Goal: Task Accomplishment & Management: Complete application form

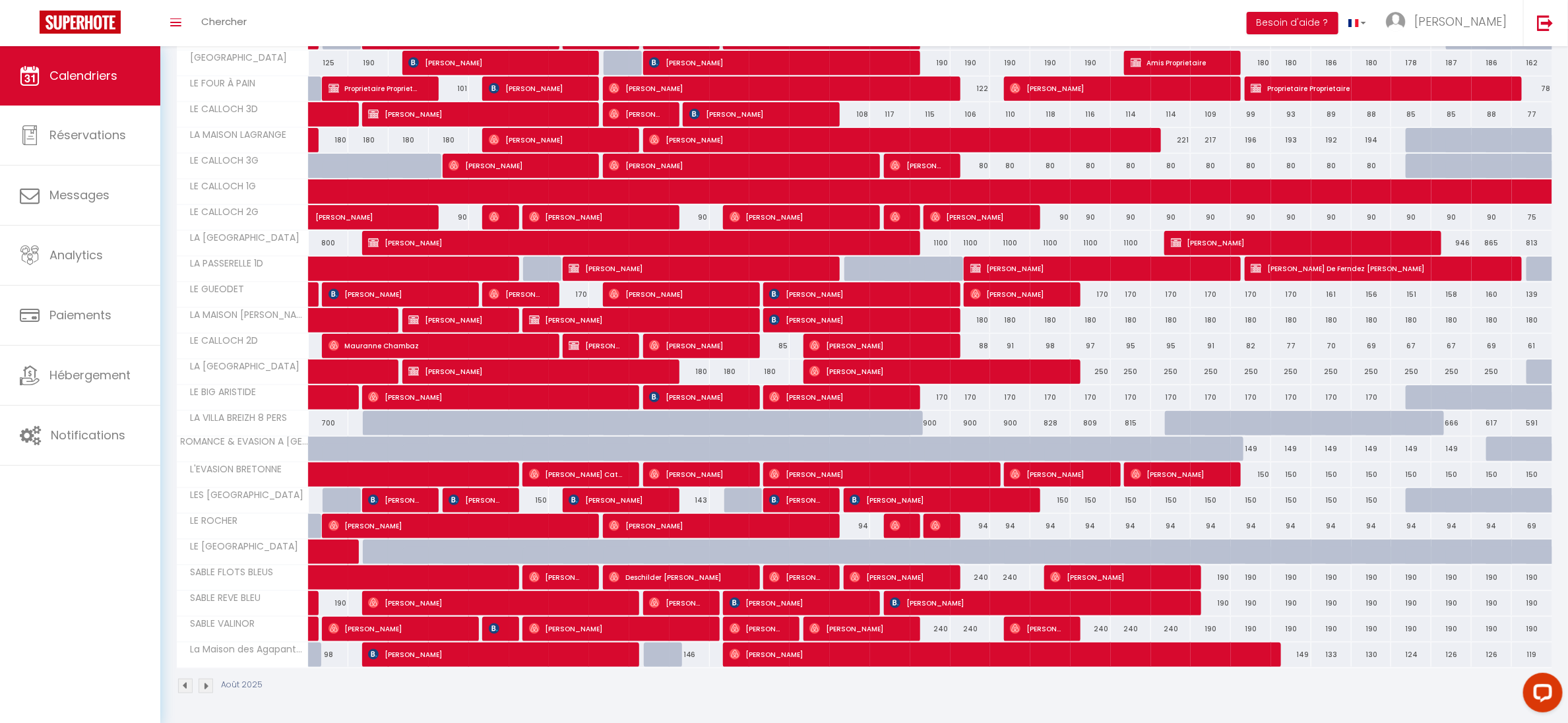
scroll to position [806, 0]
click at [1464, 19] on span "[PERSON_NAME]" at bounding box center [1461, 21] width 92 height 17
click at [1458, 86] on link "Équipe" at bounding box center [1471, 90] width 97 height 23
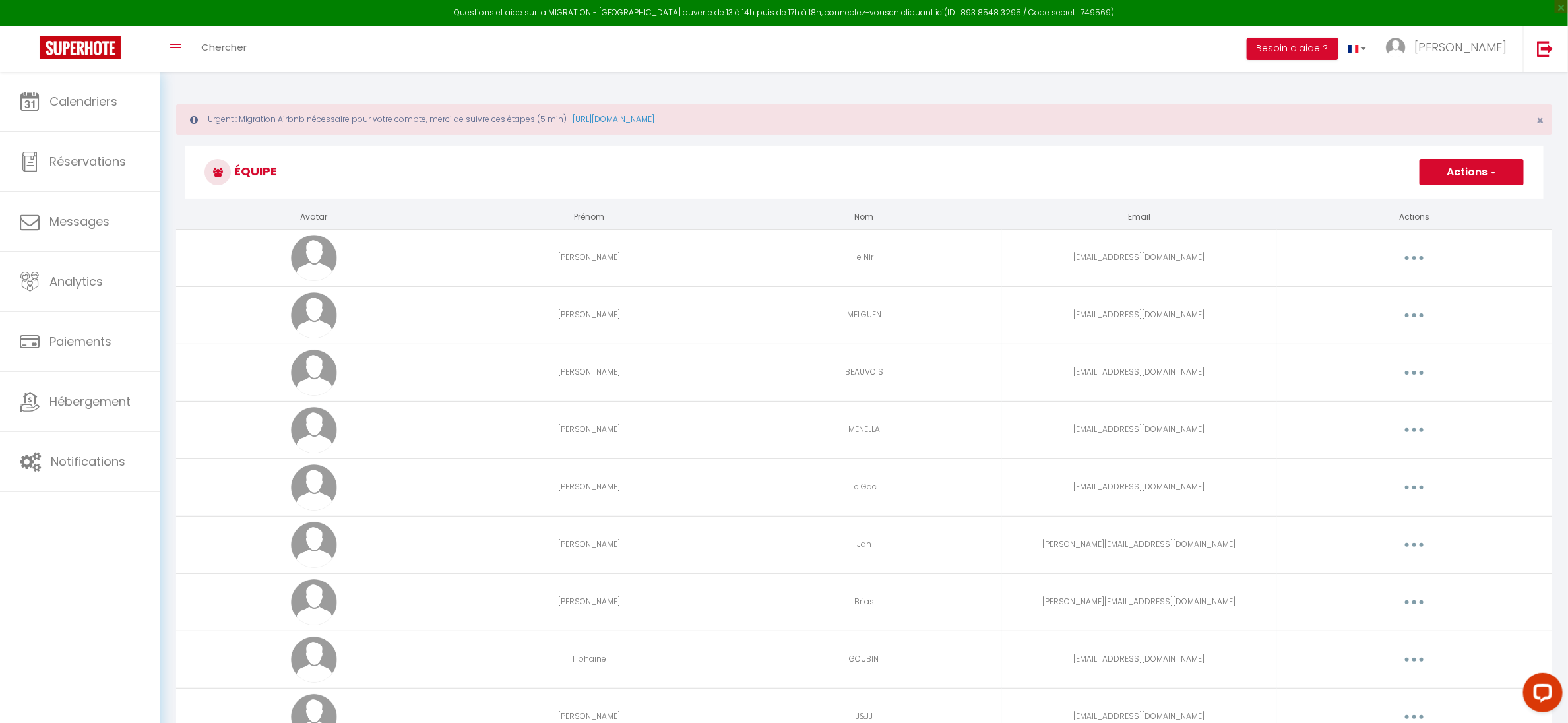
click at [1465, 181] on button "Actions" at bounding box center [1472, 172] width 104 height 27
click at [1412, 201] on link "Ajouter un nouvel utilisateur" at bounding box center [1446, 201] width 155 height 17
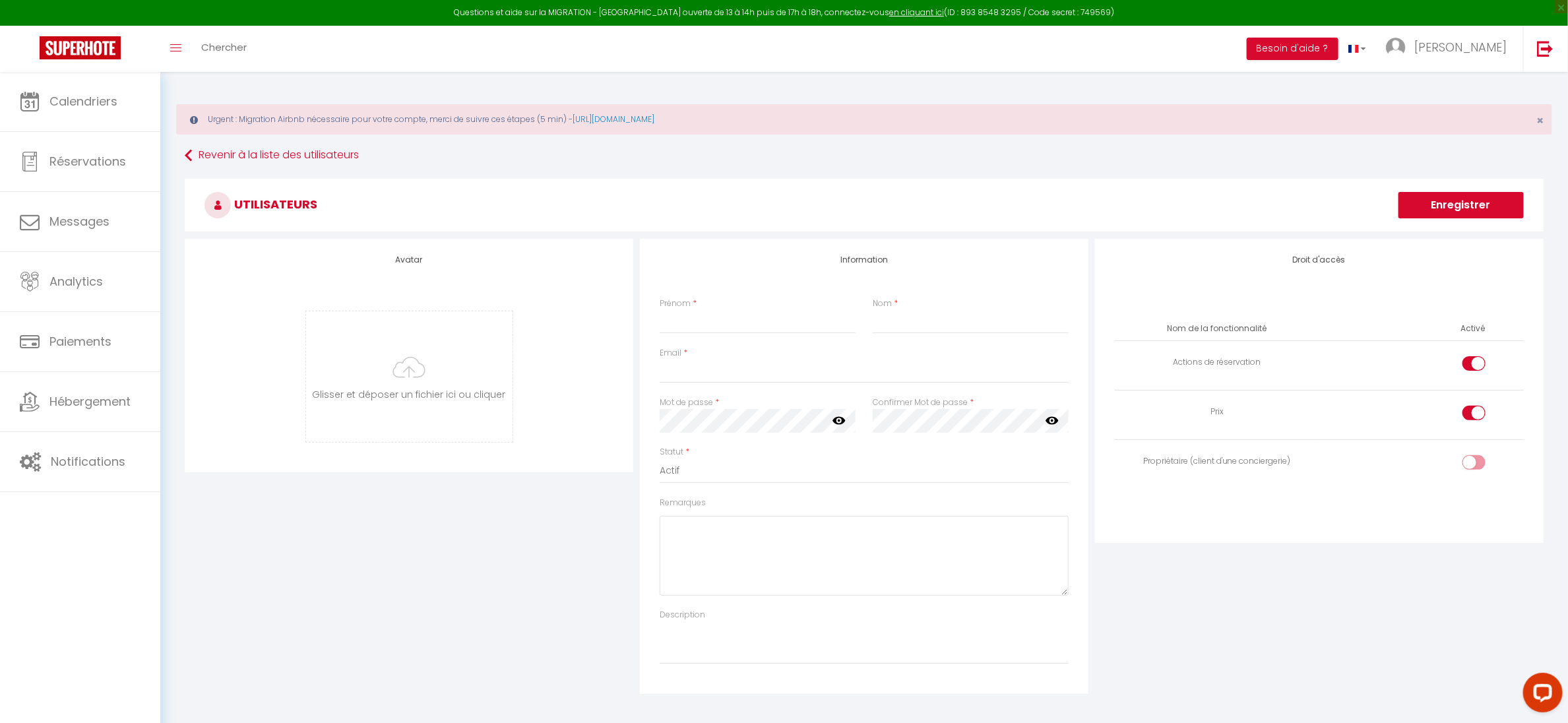
click at [661, 291] on div "Information Prénom * Nom * Email * Mot de passe * Votre mot de passe doit compo…" at bounding box center [865, 466] width 449 height 455
drag, startPoint x: 689, startPoint y: 331, endPoint x: 682, endPoint y: 325, distance: 9.2
click at [682, 325] on input "Prénom" at bounding box center [757, 322] width 196 height 24
type input "[PERSON_NAME]"
type input "Saisonou"
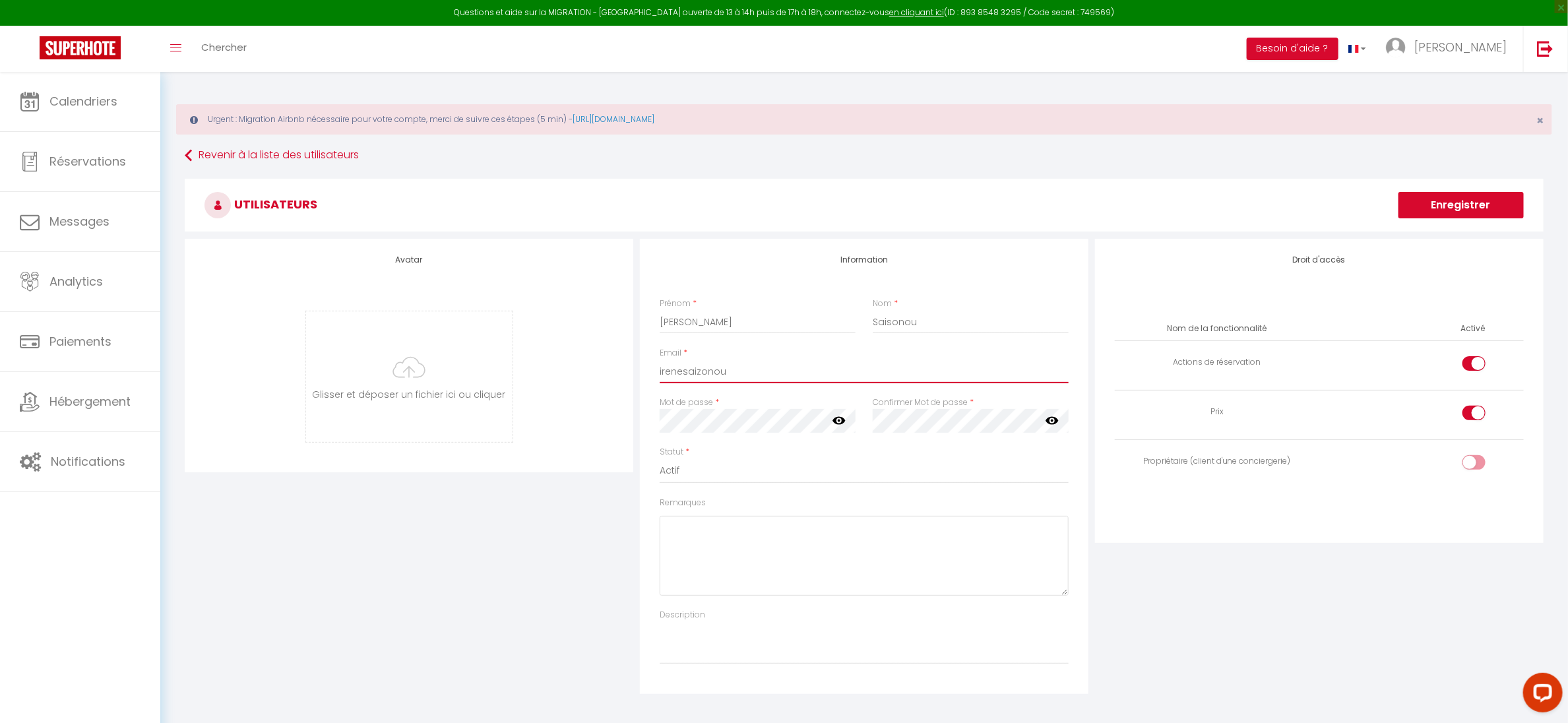
type input "irenesaizonou"
drag, startPoint x: 685, startPoint y: 323, endPoint x: 895, endPoint y: 347, distance: 211.4
click at [895, 347] on div "Information Prénom * [PERSON_NAME] * Saisonou Email * irenesaizonou Mot de pass…" at bounding box center [865, 466] width 449 height 455
drag, startPoint x: 895, startPoint y: 347, endPoint x: 897, endPoint y: 329, distance: 18.1
click at [897, 333] on div "Information Prénom * [PERSON_NAME] * Saisonou Email * irenesaizonou Mot de pass…" at bounding box center [865, 466] width 449 height 455
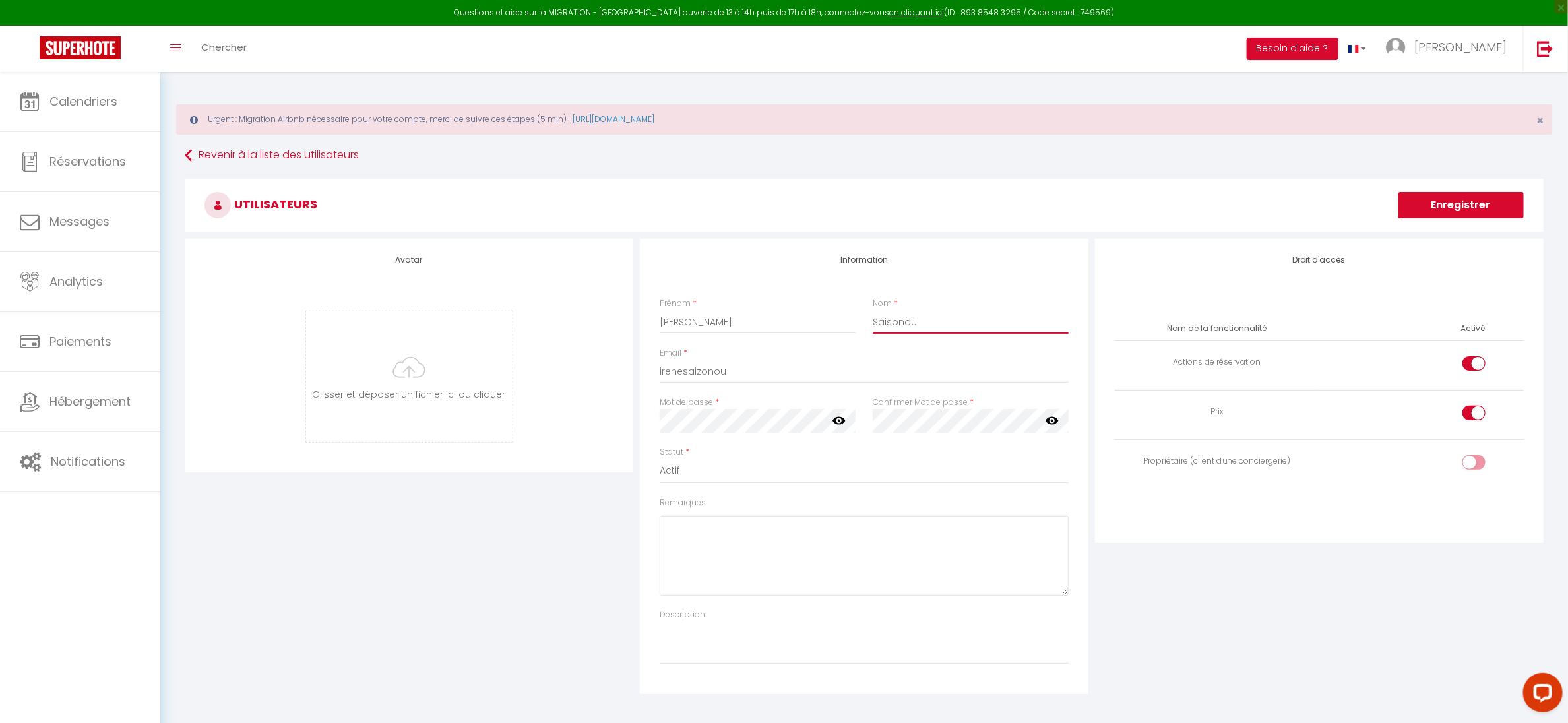
click at [899, 319] on input "Saisonou" at bounding box center [970, 322] width 196 height 24
type input "Saizonou"
click at [741, 357] on div "Email * irenesaizonou" at bounding box center [865, 365] width 409 height 36
click at [727, 378] on input "irenesaizonou" at bounding box center [865, 372] width 409 height 24
type input "[EMAIL_ADDRESS][DOMAIN_NAME]"
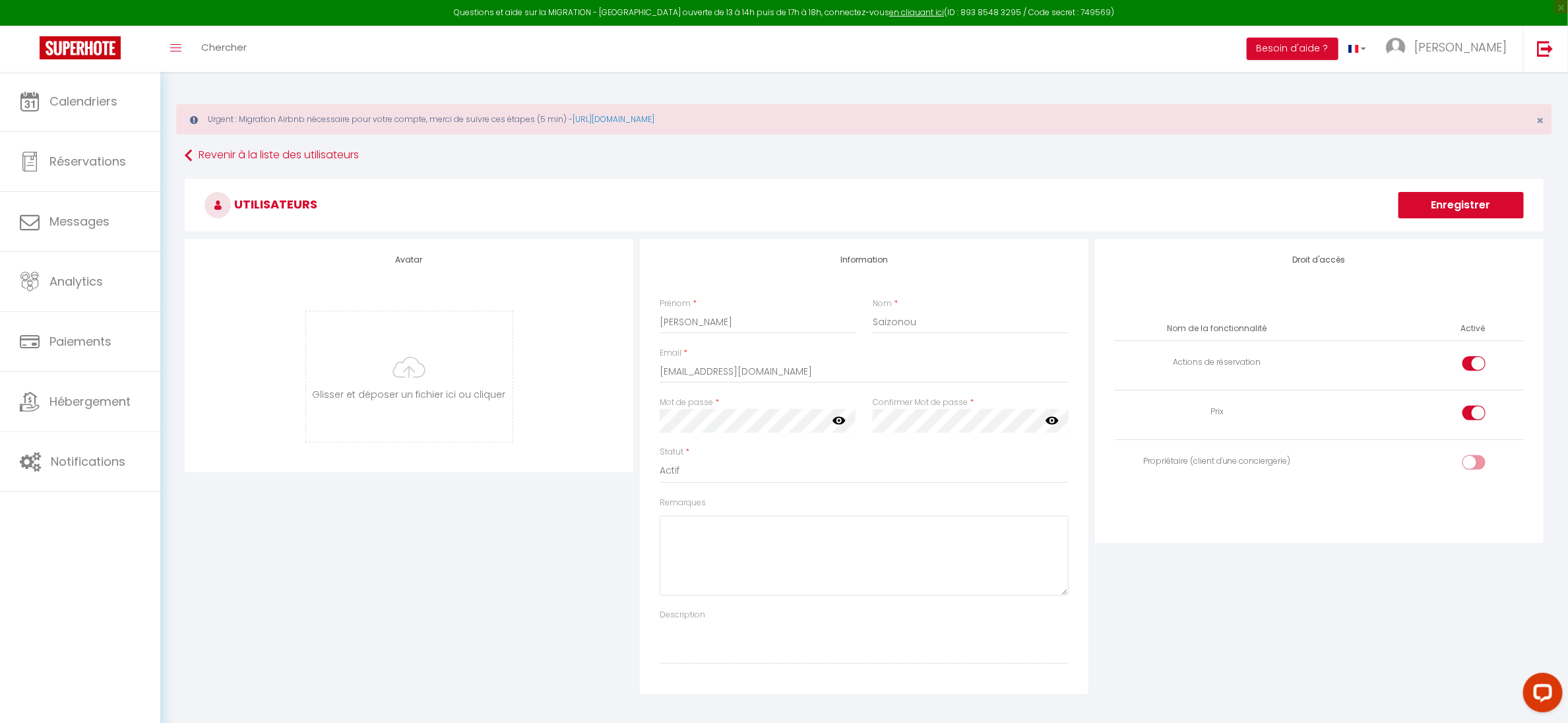
click at [1052, 418] on icon at bounding box center [1052, 421] width 13 height 8
click at [1470, 418] on div at bounding box center [1474, 413] width 23 height 15
click at [1475, 418] on input "checkbox" at bounding box center [1485, 416] width 23 height 20
checkbox input "false"
click at [1476, 359] on input "checkbox" at bounding box center [1485, 366] width 23 height 20
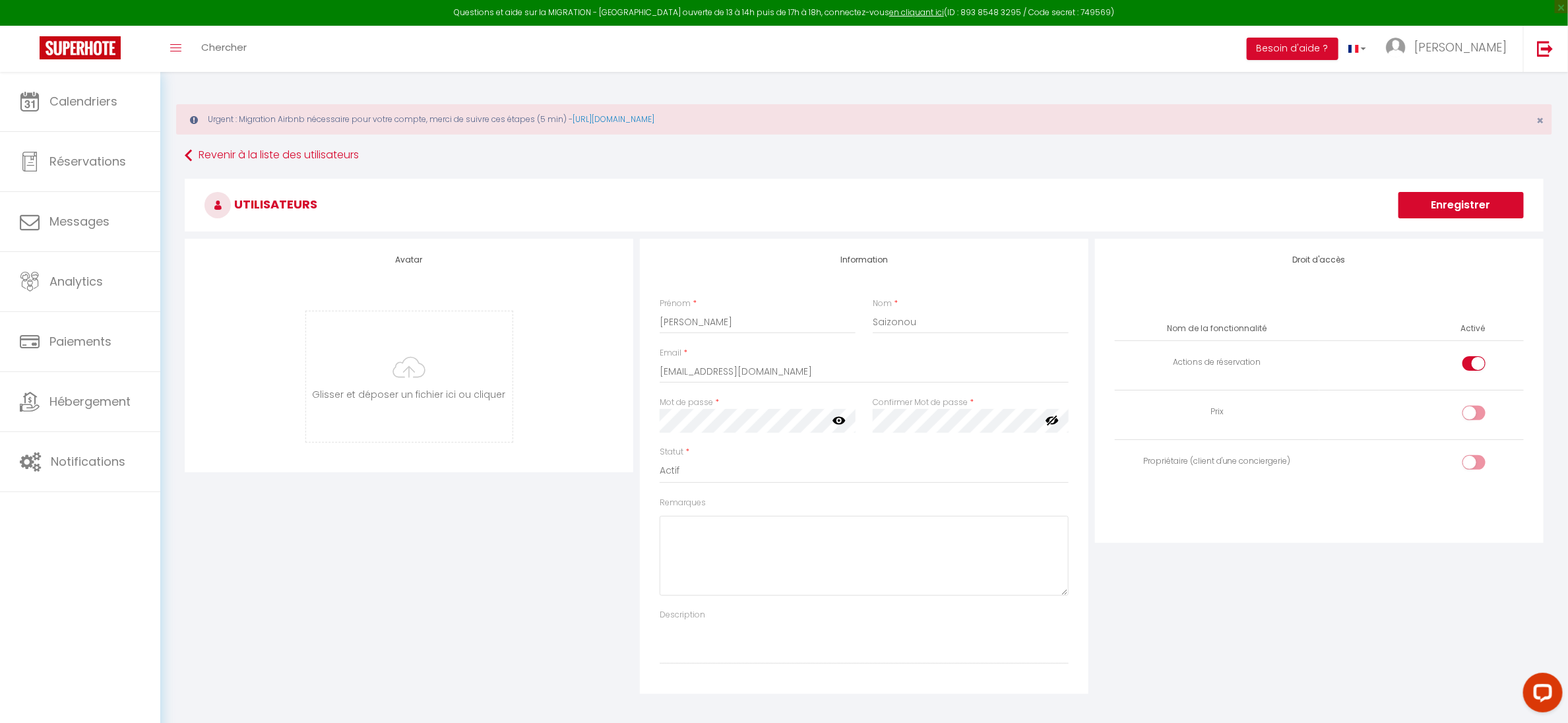
checkbox input "false"
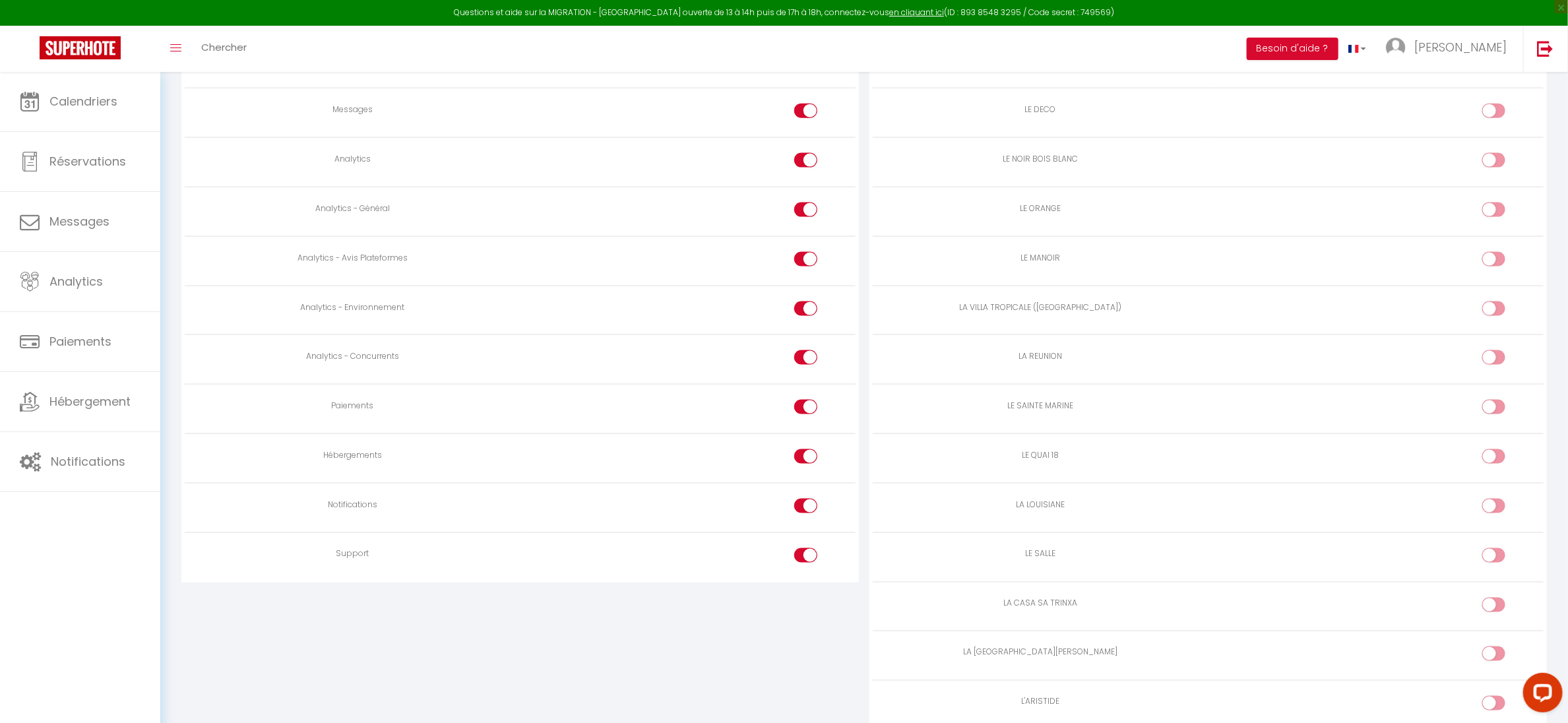
scroll to position [1035, 0]
click at [809, 567] on input "checkbox" at bounding box center [816, 557] width 23 height 20
checkbox input "false"
click at [804, 512] on div at bounding box center [806, 505] width 23 height 15
click at [806, 517] on input "checkbox" at bounding box center [816, 508] width 23 height 20
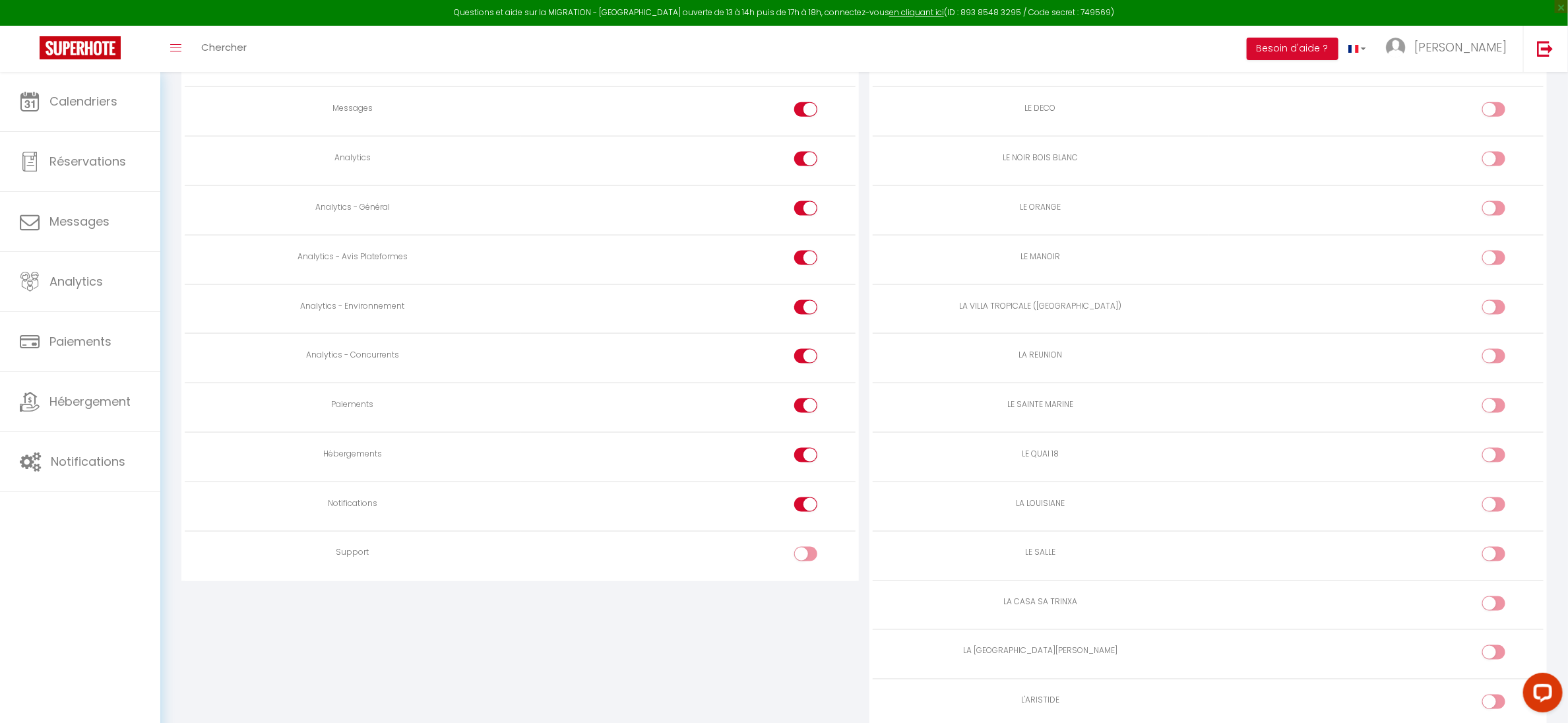
checkbox input "false"
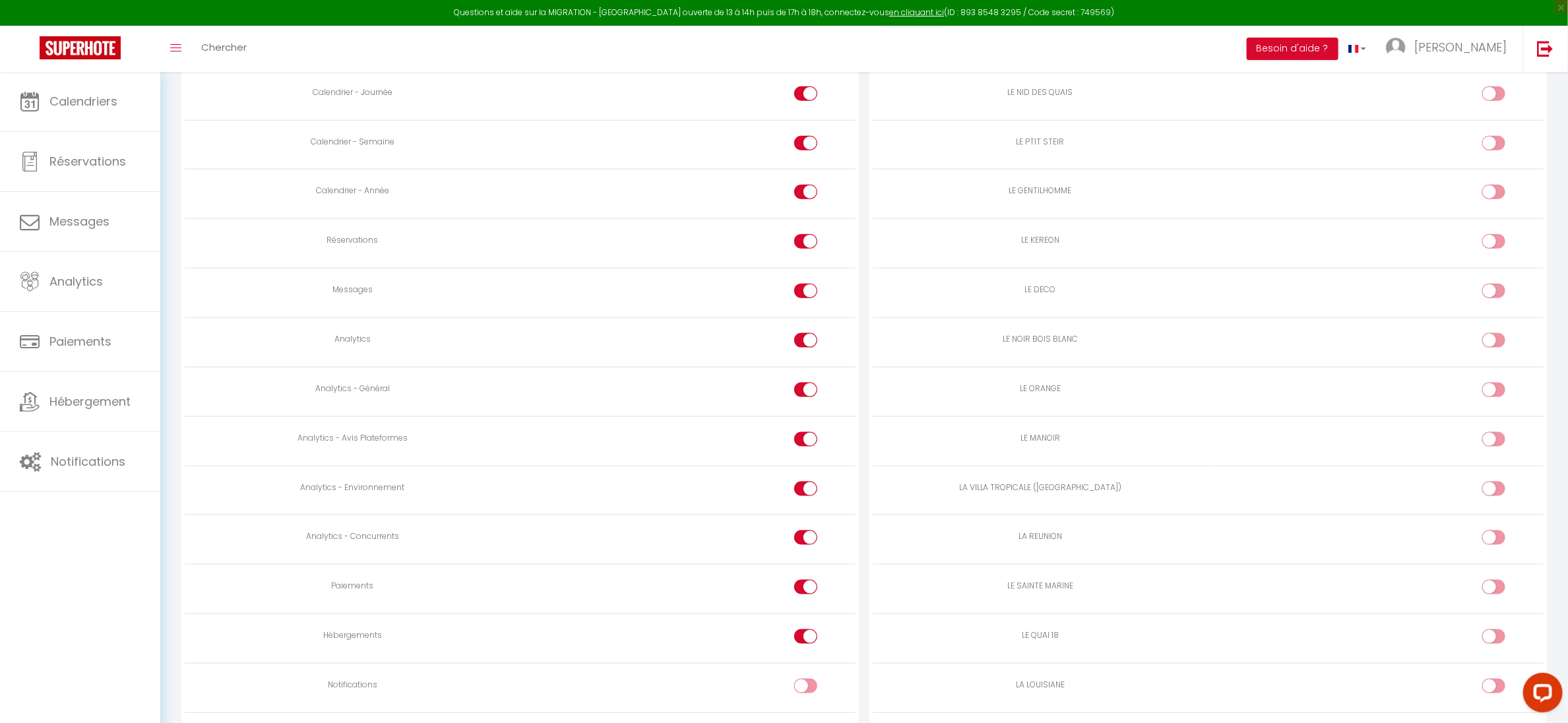
scroll to position [837, 0]
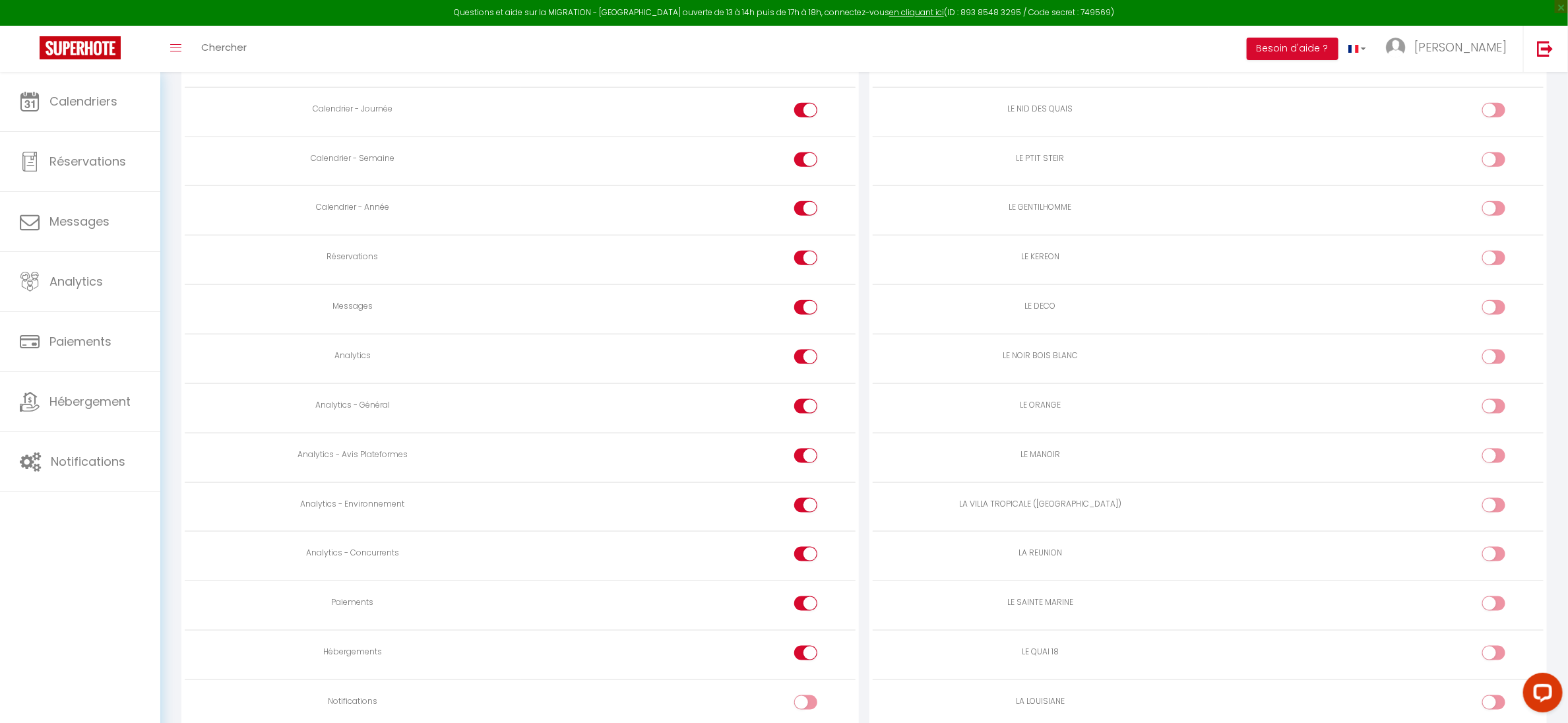
click at [810, 614] on input "checkbox" at bounding box center [816, 606] width 23 height 20
checkbox input "false"
click at [801, 360] on div at bounding box center [806, 357] width 23 height 15
click at [806, 360] on input "checkbox" at bounding box center [816, 360] width 23 height 20
checkbox input "false"
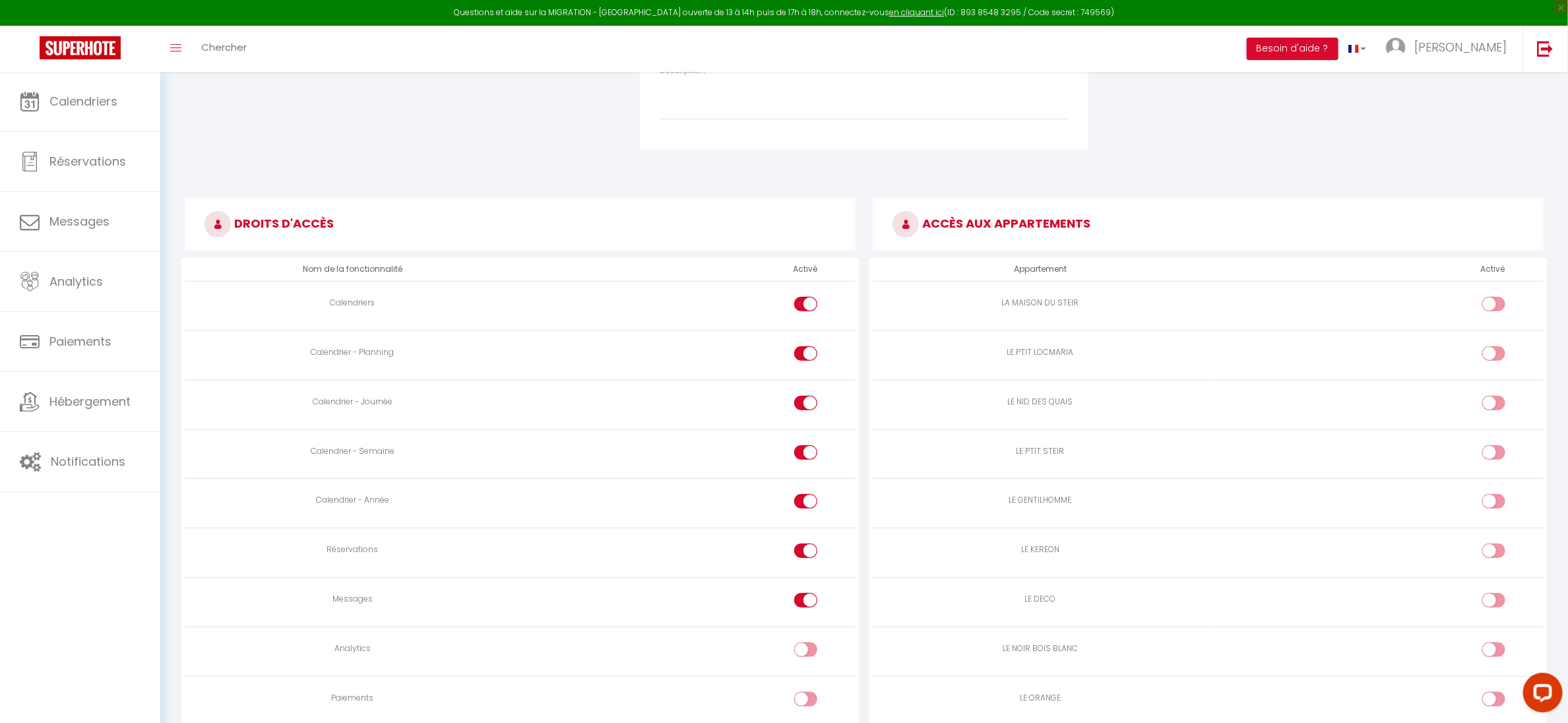
scroll to position [540, 0]
click at [1504, 307] on input "checkbox" at bounding box center [1505, 311] width 23 height 20
checkbox input "true"
click at [1495, 360] on input "checkbox" at bounding box center [1505, 360] width 23 height 20
checkbox input "true"
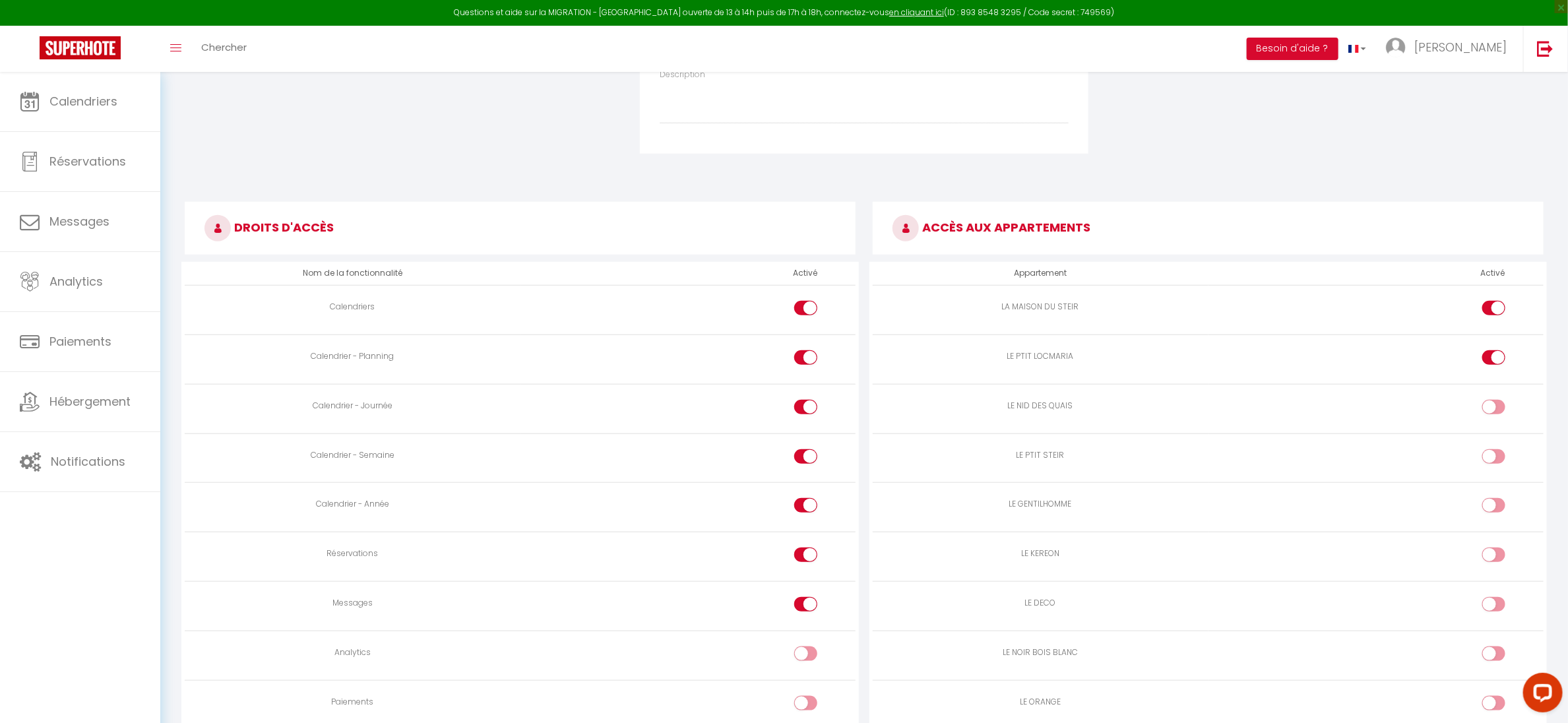
click at [1496, 400] on td at bounding box center [1376, 408] width 335 height 49
click at [1496, 394] on td at bounding box center [1376, 408] width 335 height 49
click at [1496, 414] on input "checkbox" at bounding box center [1505, 409] width 23 height 20
checkbox input "true"
click at [1499, 461] on input "checkbox" at bounding box center [1505, 459] width 23 height 20
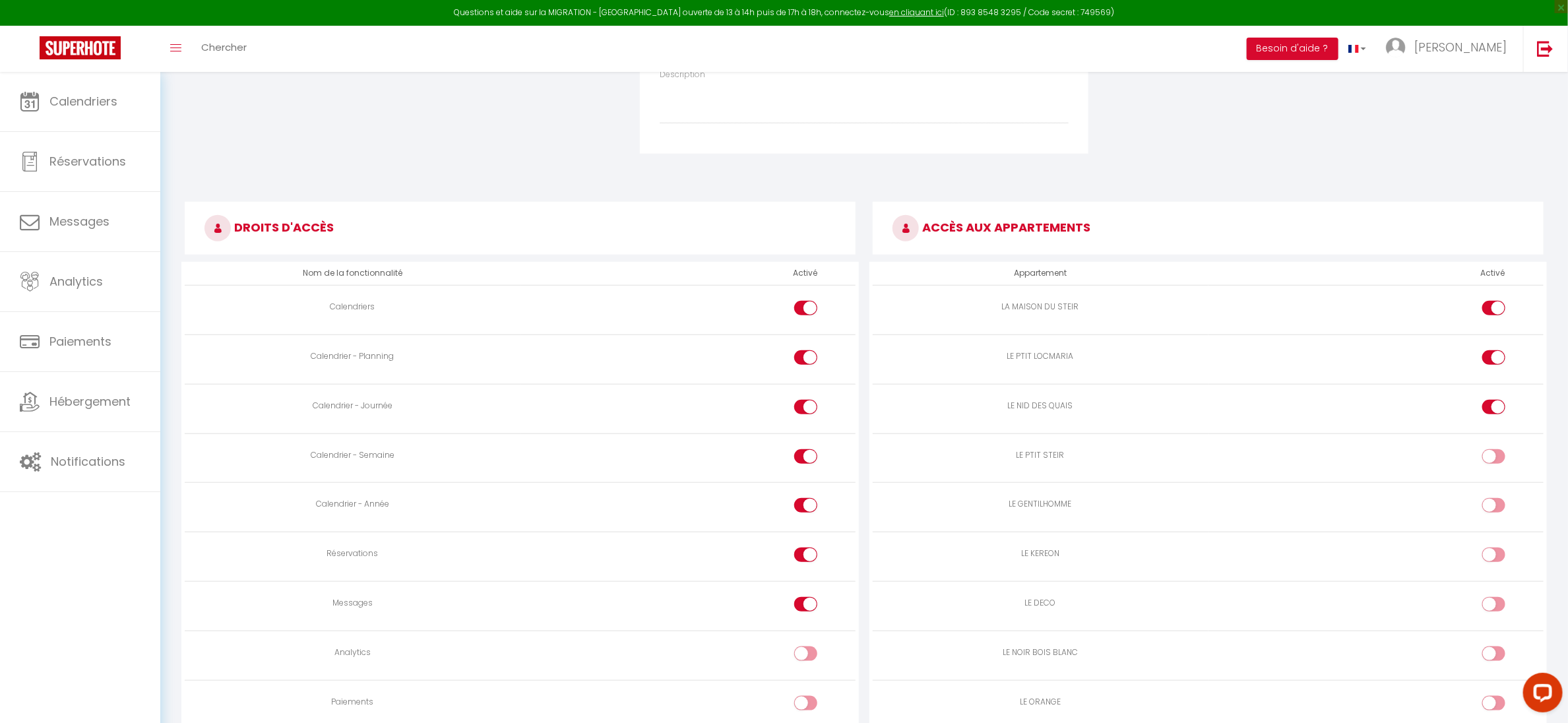
checkbox input "true"
click at [1499, 518] on input "checkbox" at bounding box center [1505, 508] width 23 height 20
checkbox input "true"
click at [1498, 559] on input "checkbox" at bounding box center [1505, 558] width 23 height 20
checkbox input "true"
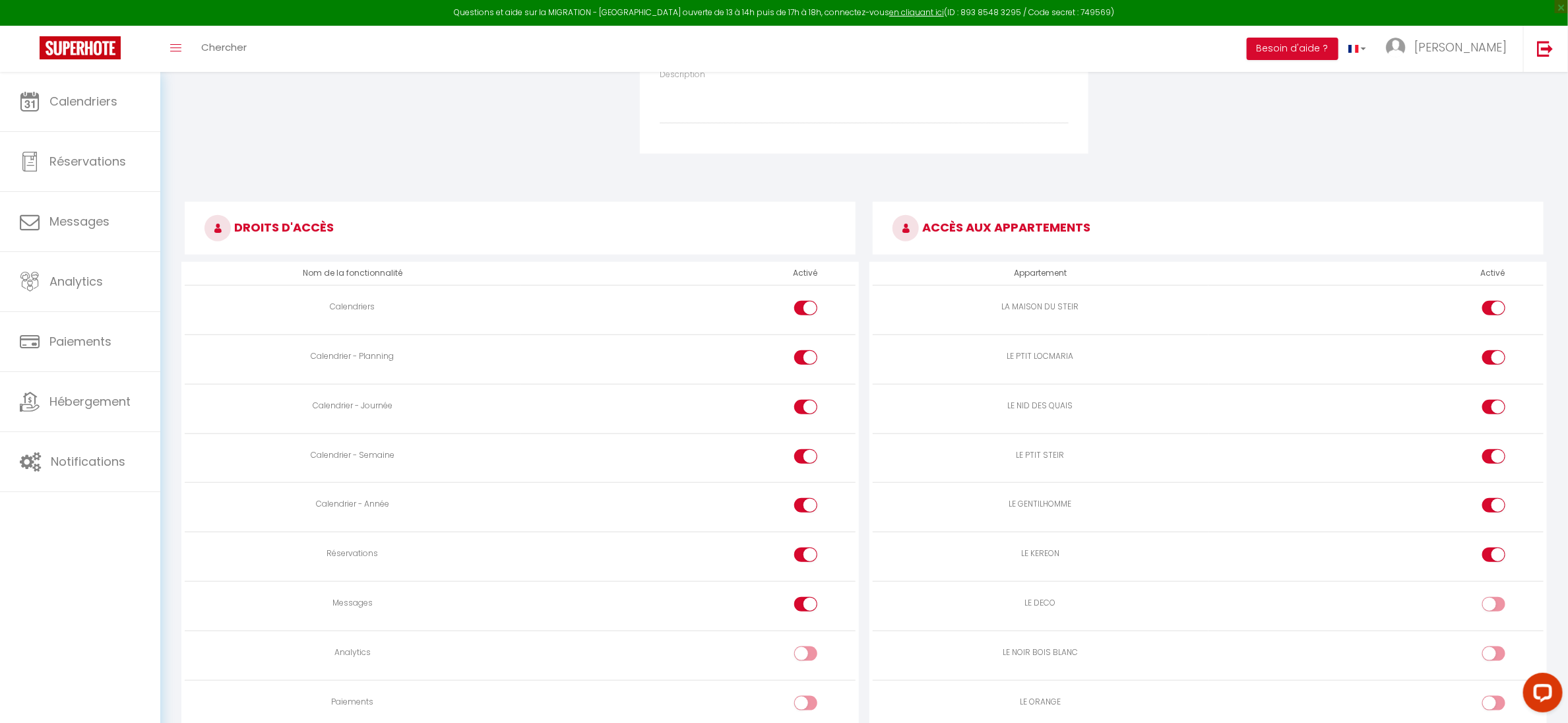
click at [1498, 608] on input "checkbox" at bounding box center [1505, 607] width 23 height 20
checkbox input "true"
click at [1497, 657] on input "checkbox" at bounding box center [1505, 656] width 23 height 20
checkbox input "true"
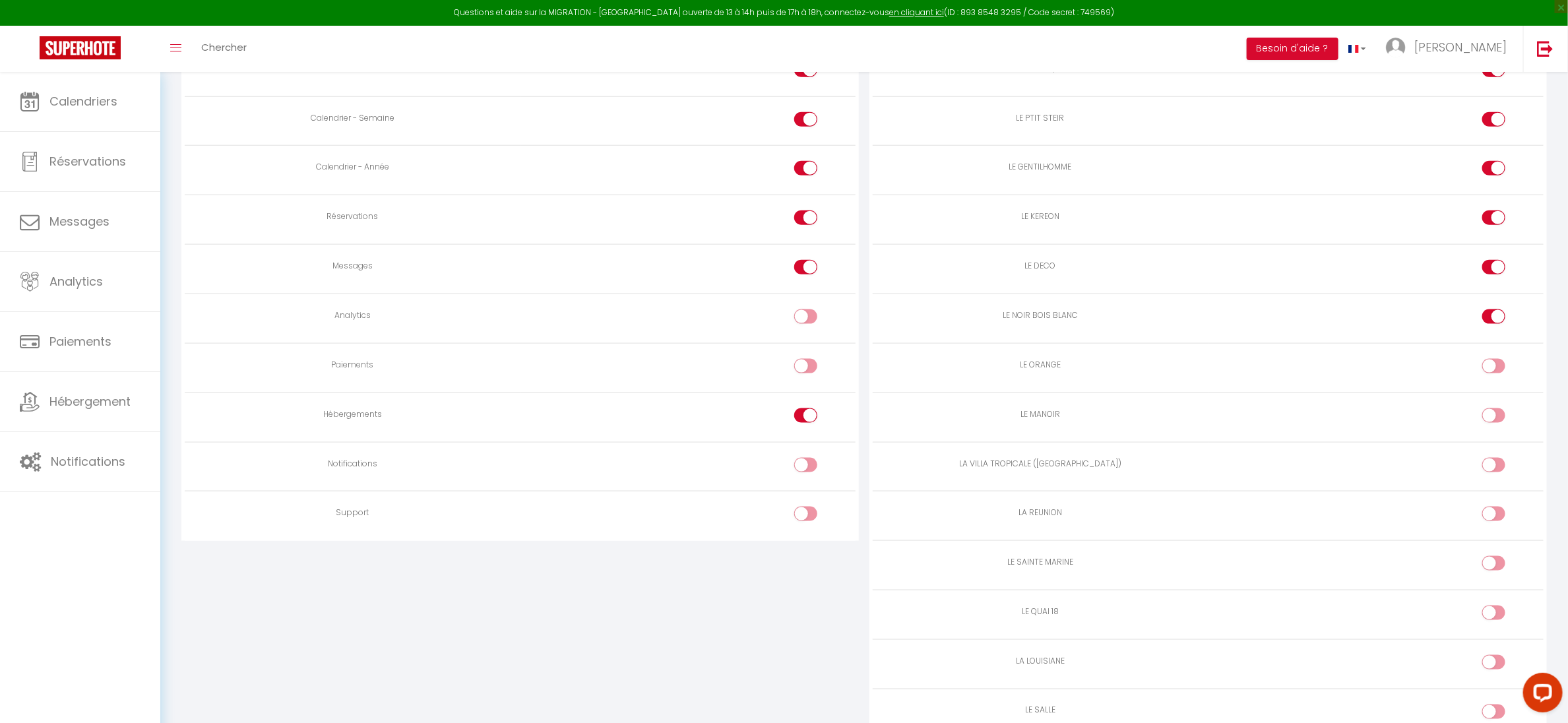
scroll to position [936, 0]
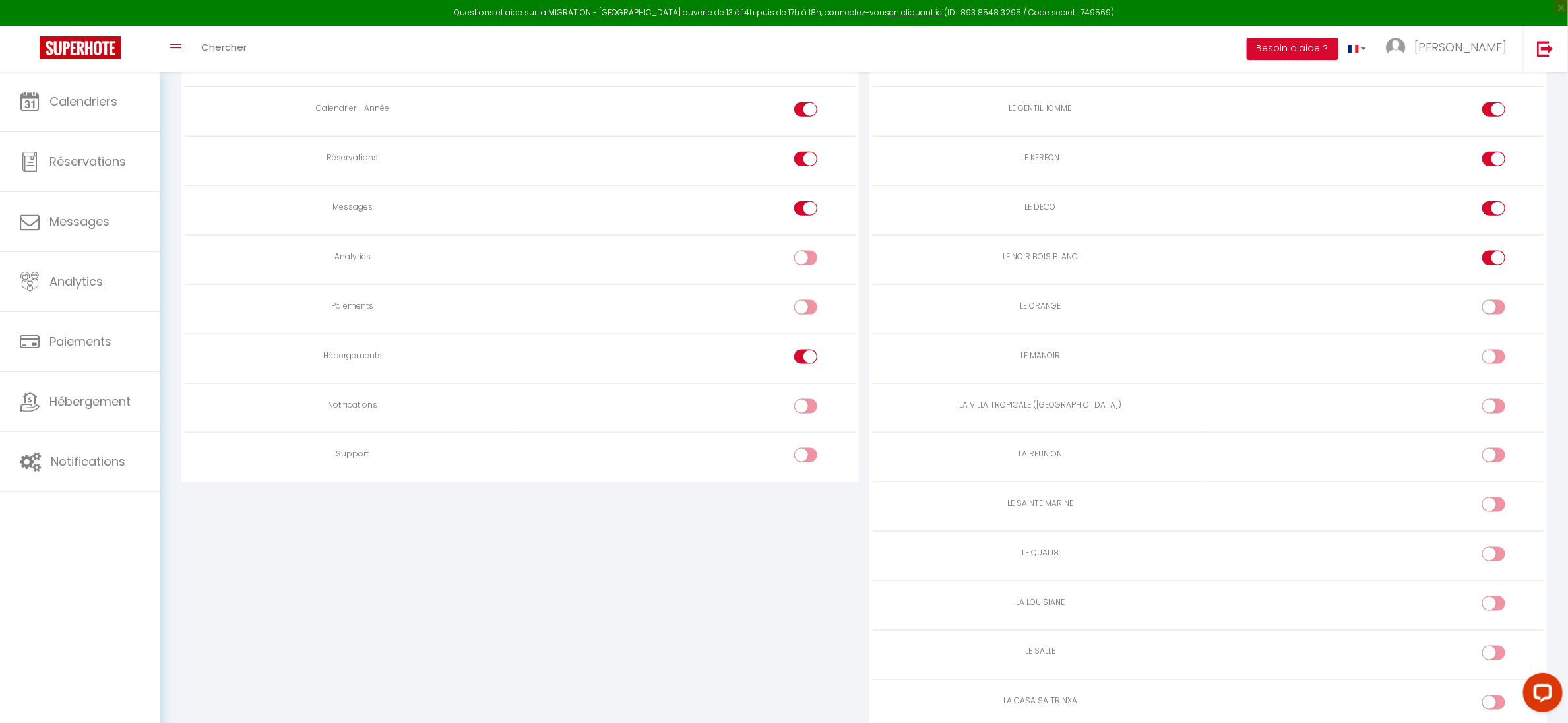
click at [1495, 320] on input "checkbox" at bounding box center [1505, 310] width 23 height 20
checkbox input "true"
click at [1492, 364] on div at bounding box center [1493, 357] width 23 height 15
click at [1494, 370] on input "checkbox" at bounding box center [1505, 360] width 23 height 20
checkbox input "true"
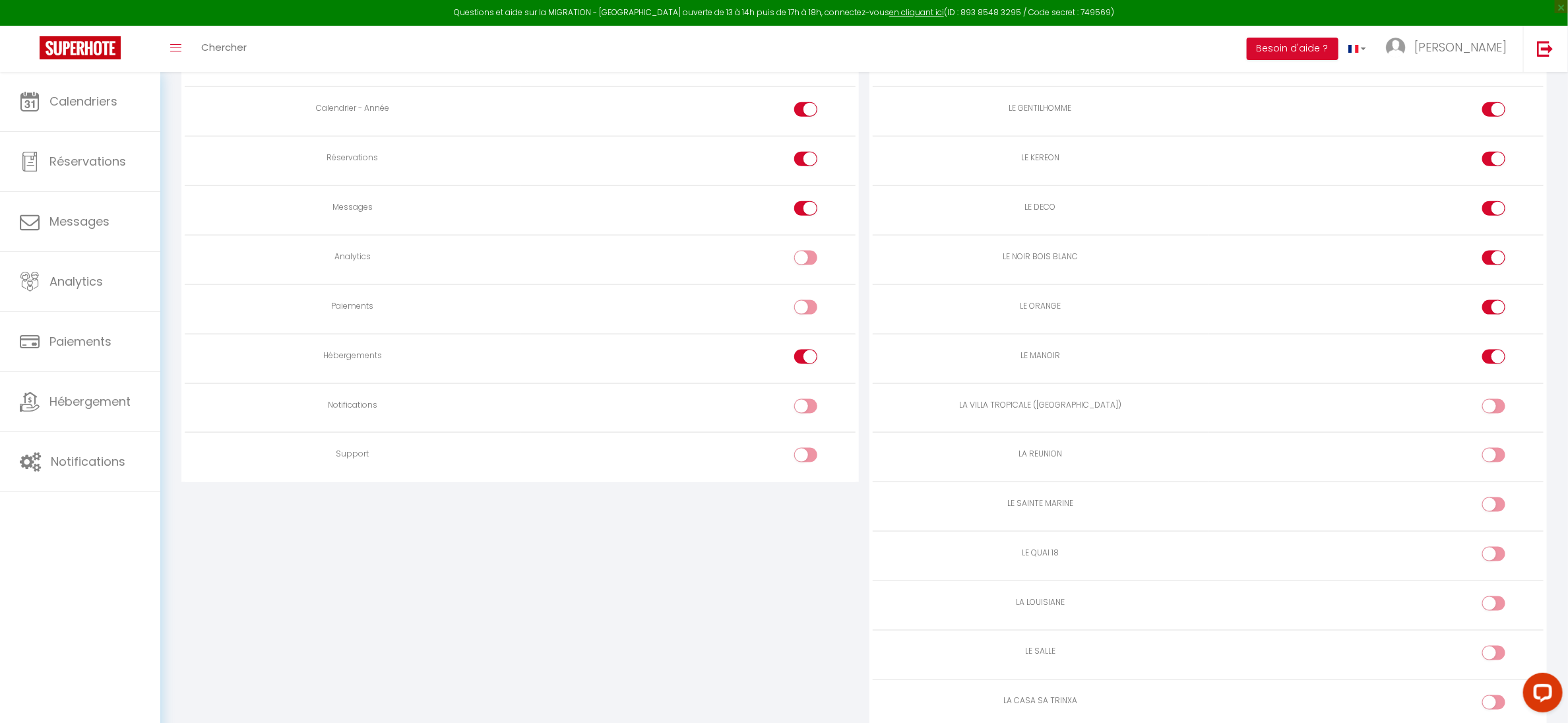
click at [1494, 416] on input "checkbox" at bounding box center [1505, 409] width 23 height 20
checkbox input "true"
click at [1494, 466] on input "checkbox" at bounding box center [1505, 457] width 23 height 20
checkbox input "true"
click at [1497, 517] on input "checkbox" at bounding box center [1505, 508] width 23 height 20
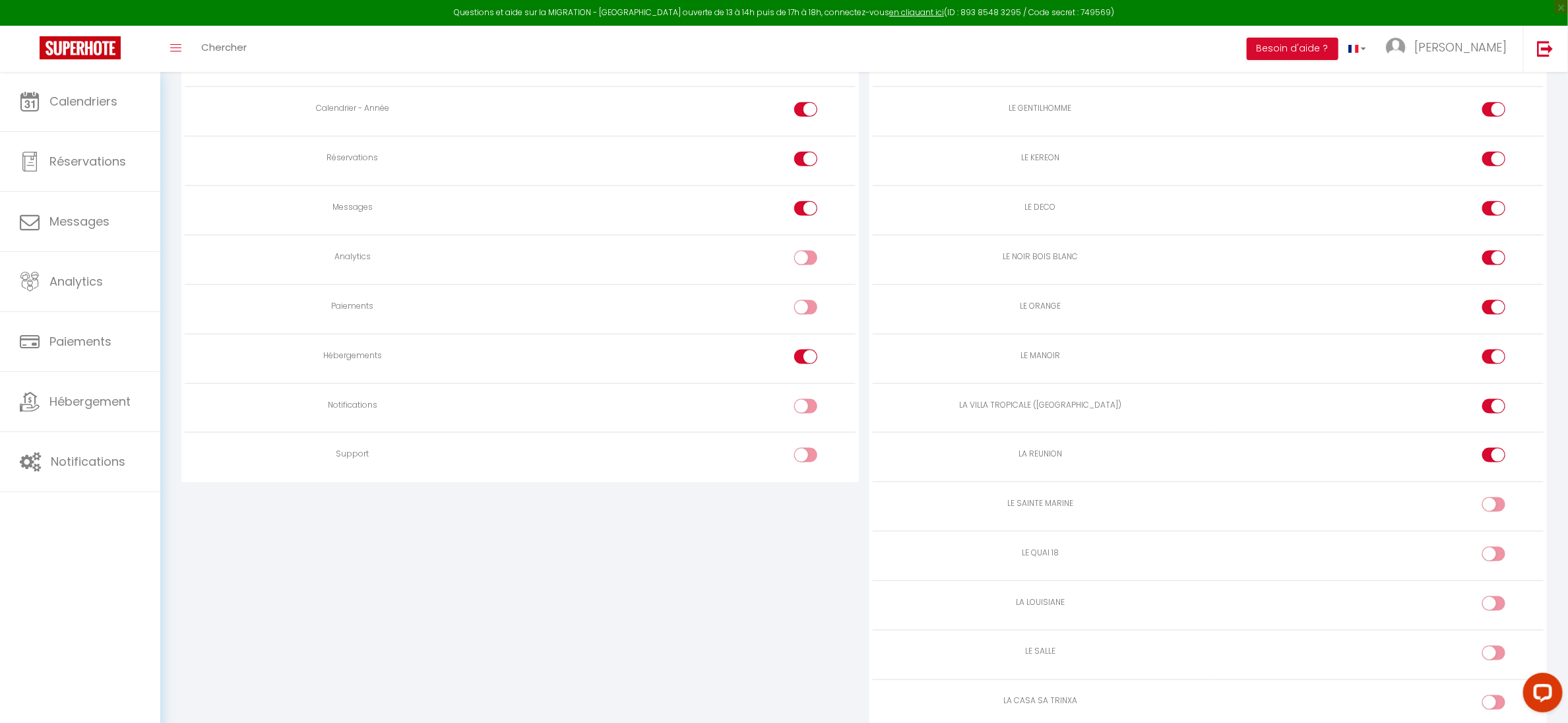
checkbox input "true"
click at [1500, 567] on input "checkbox" at bounding box center [1505, 557] width 23 height 20
checkbox input "true"
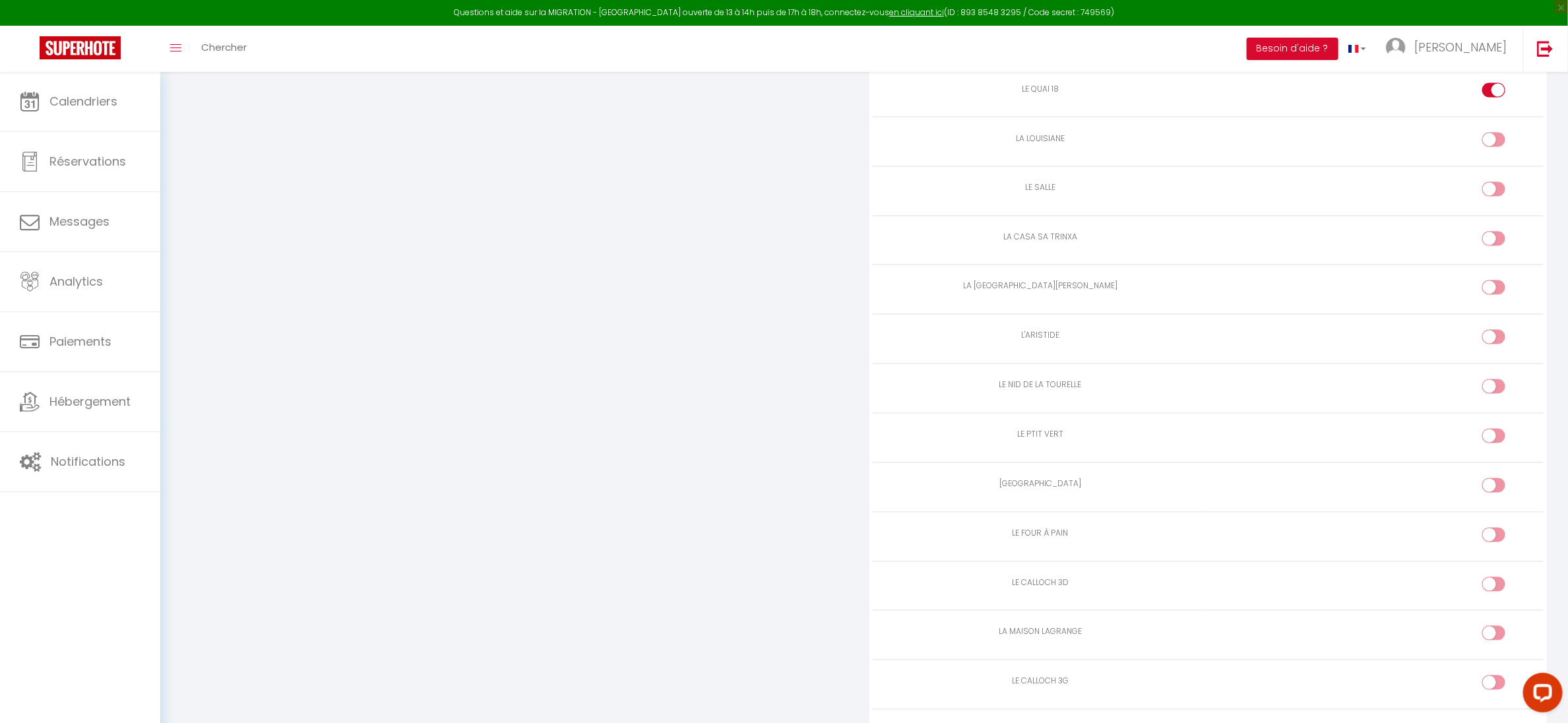
scroll to position [1431, 0]
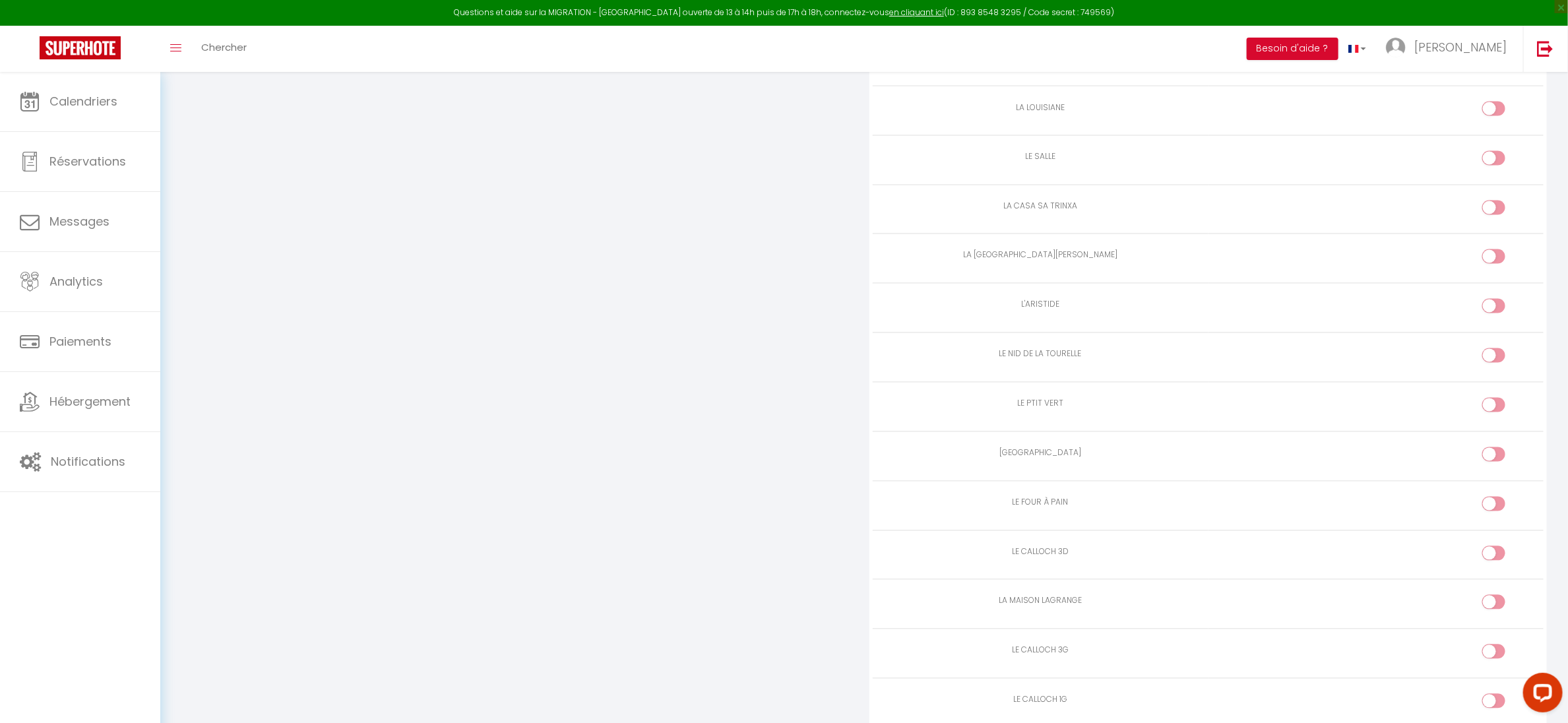
click at [1498, 121] on input "checkbox" at bounding box center [1505, 111] width 23 height 20
checkbox input "true"
click at [1498, 168] on input "checkbox" at bounding box center [1505, 161] width 23 height 20
checkbox input "true"
click at [1489, 215] on div at bounding box center [1493, 208] width 23 height 15
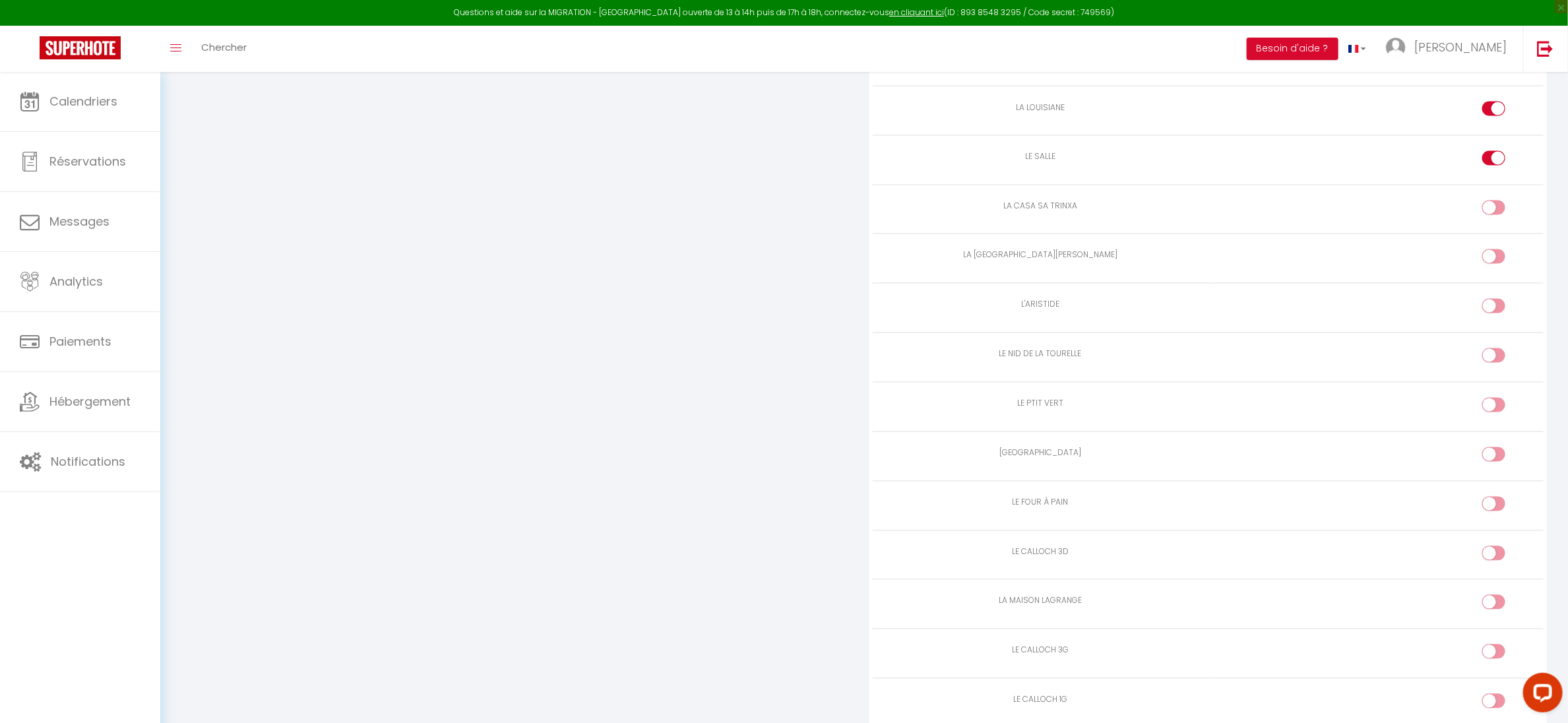
click at [1494, 220] on input "checkbox" at bounding box center [1505, 211] width 23 height 20
checkbox input "true"
click at [1489, 264] on div at bounding box center [1493, 257] width 23 height 15
click at [1494, 270] on input "checkbox" at bounding box center [1505, 260] width 23 height 20
checkbox input "true"
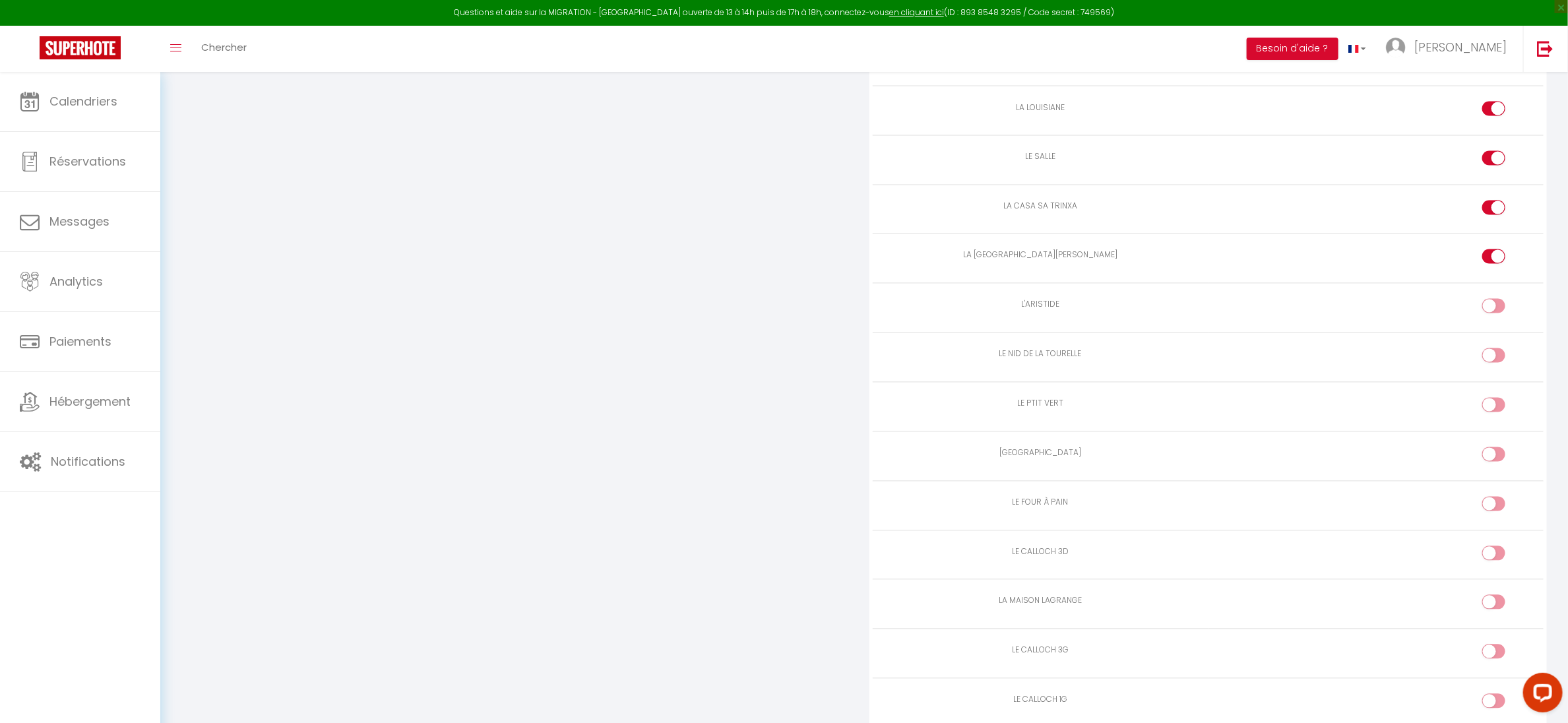
click at [1495, 315] on td at bounding box center [1376, 308] width 335 height 49
click at [1495, 319] on input "checkbox" at bounding box center [1505, 309] width 23 height 20
checkbox input "true"
click at [1495, 368] on input "checkbox" at bounding box center [1505, 358] width 23 height 20
checkbox input "true"
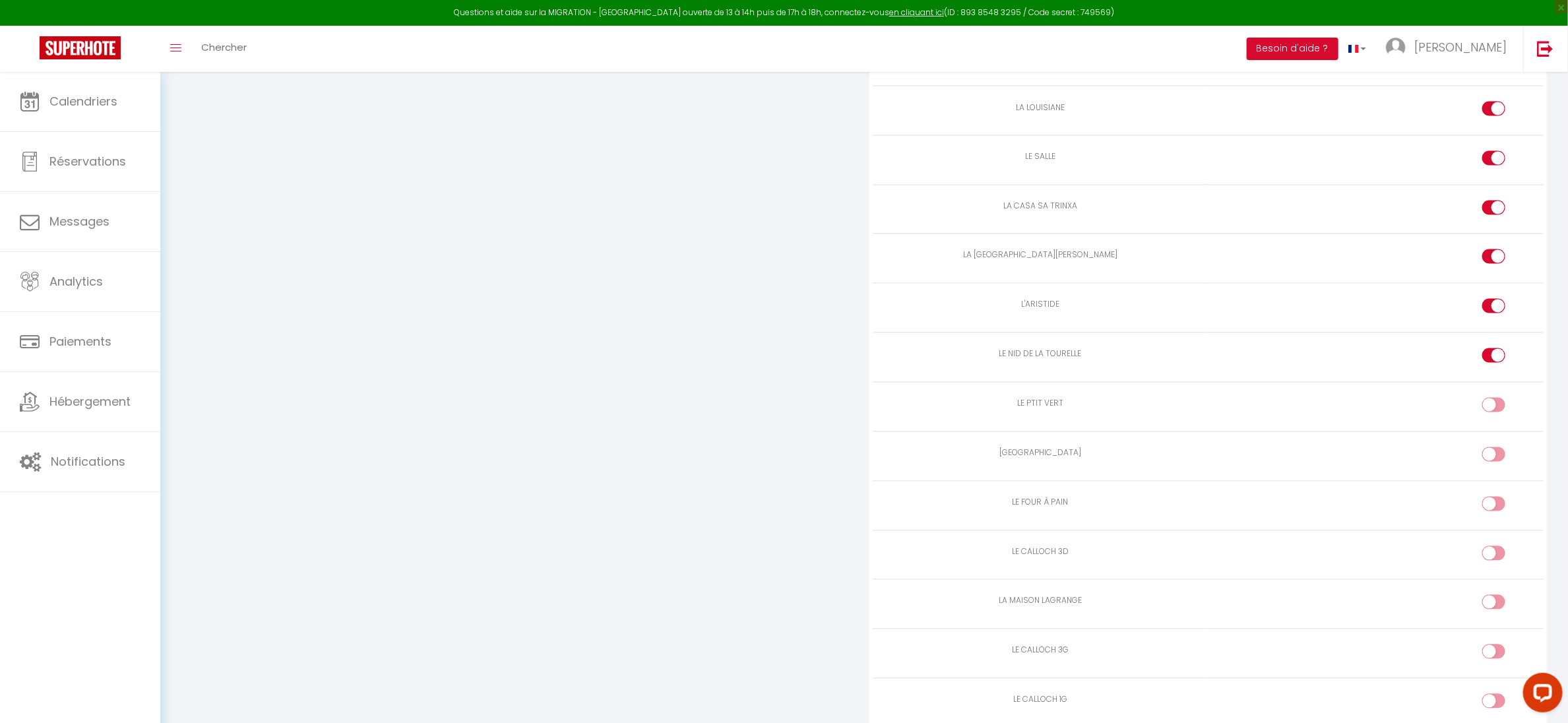
click at [1497, 418] on input "checkbox" at bounding box center [1505, 407] width 23 height 20
checkbox input "true"
click at [1497, 467] on input "checkbox" at bounding box center [1505, 457] width 23 height 20
checkbox input "true"
click at [1496, 516] on input "checkbox" at bounding box center [1505, 507] width 23 height 20
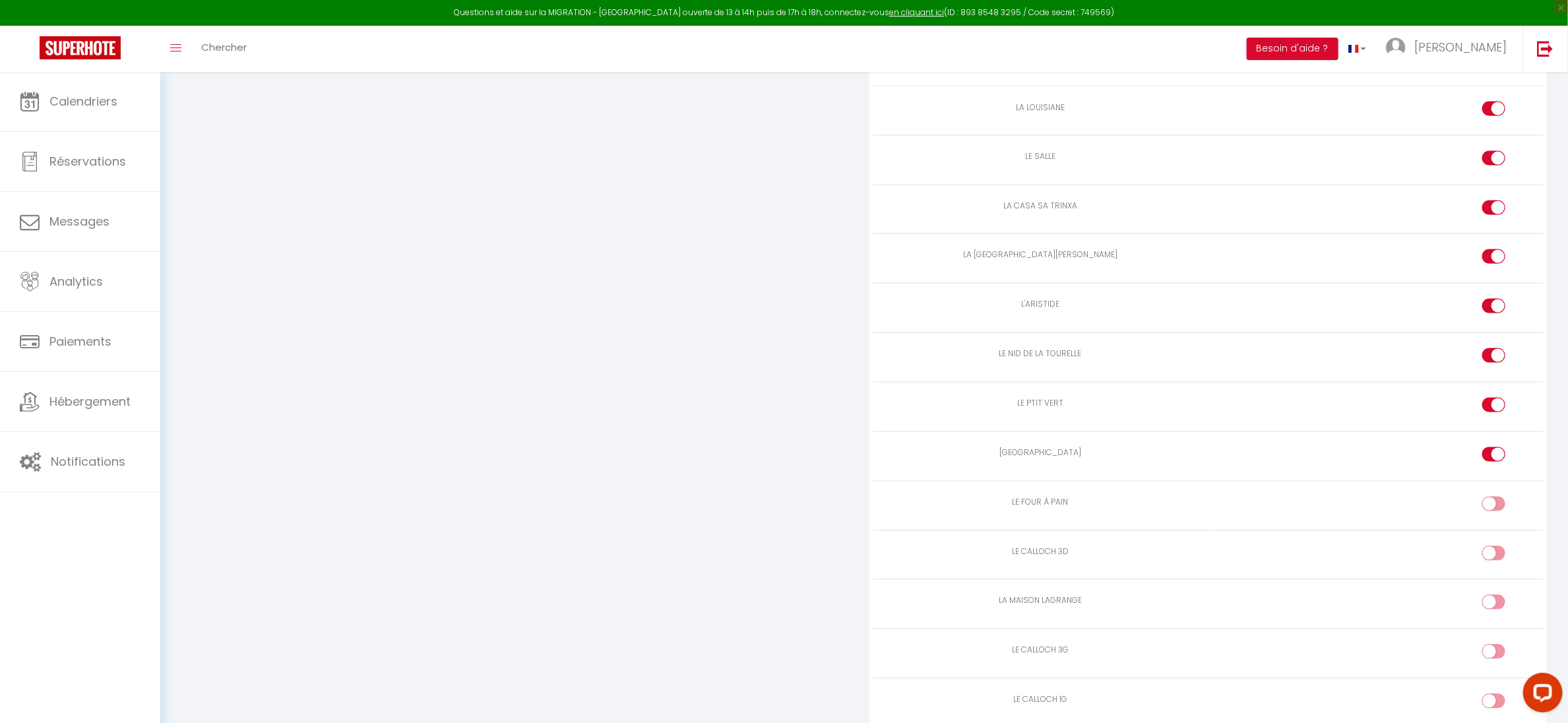
checkbox input "true"
click at [1495, 567] on td at bounding box center [1376, 555] width 335 height 49
click at [1492, 561] on div at bounding box center [1493, 553] width 23 height 15
click at [1494, 567] on input "checkbox" at bounding box center [1505, 556] width 23 height 20
checkbox input "true"
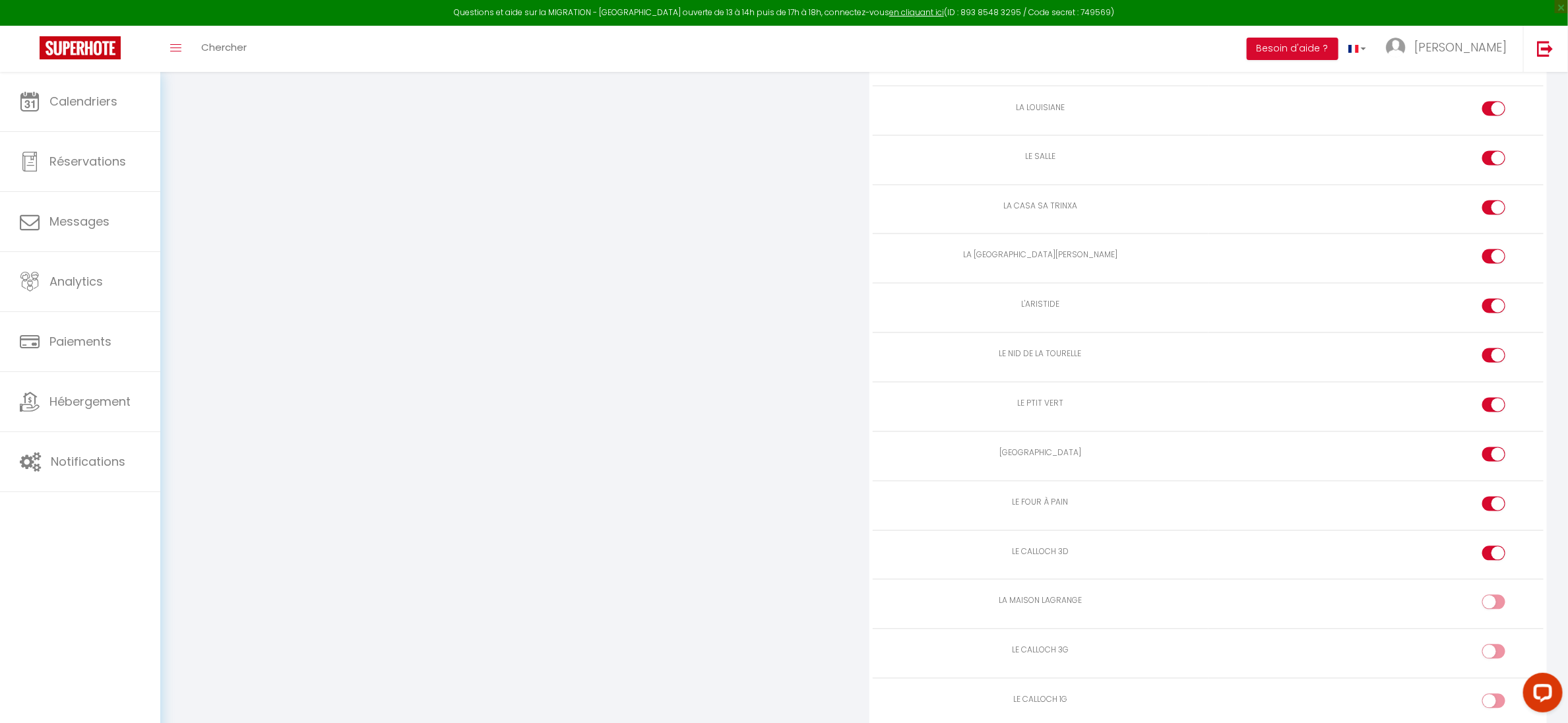
click at [1491, 610] on div at bounding box center [1493, 602] width 23 height 15
click at [1494, 615] on input "checkbox" at bounding box center [1505, 605] width 23 height 20
checkbox input "true"
drag, startPoint x: 1497, startPoint y: 683, endPoint x: 1479, endPoint y: 663, distance: 26.9
click at [1496, 664] on input "checkbox" at bounding box center [1505, 654] width 23 height 20
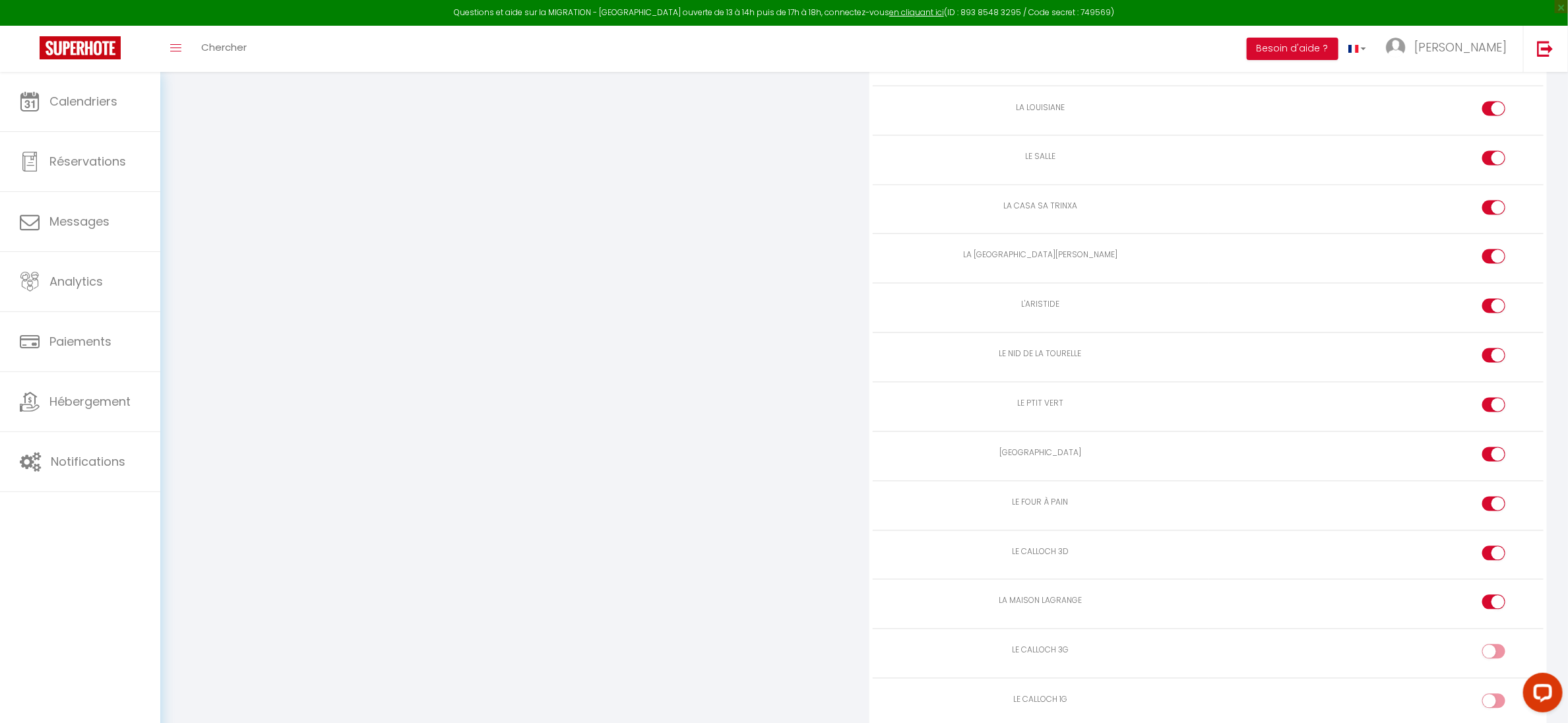
checkbox input "true"
click at [1503, 120] on input "checkbox" at bounding box center [1505, 110] width 23 height 20
checkbox input "true"
click at [1492, 164] on div at bounding box center [1493, 156] width 23 height 15
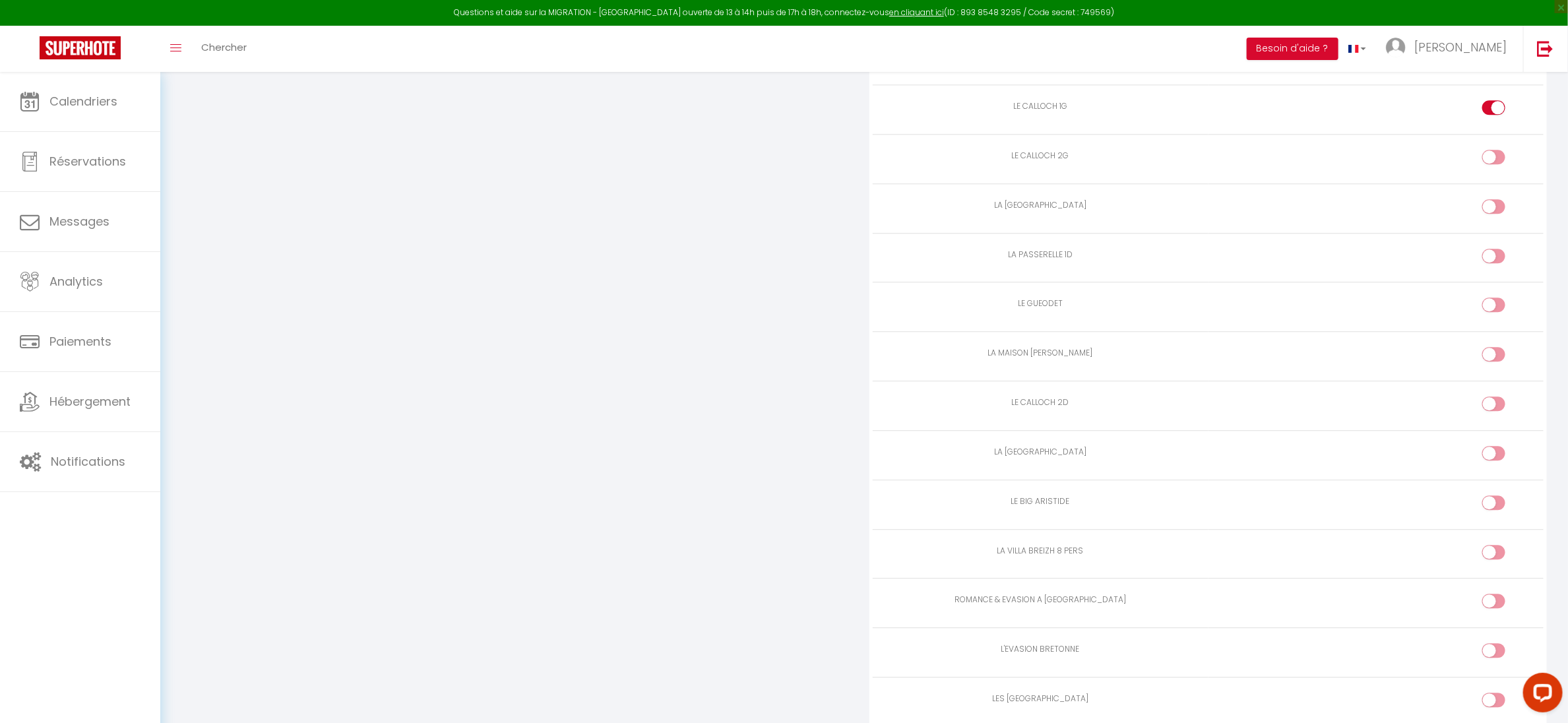
click at [1494, 169] on input "checkbox" at bounding box center [1505, 159] width 23 height 20
checkbox input "true"
click at [1485, 213] on div at bounding box center [1493, 207] width 23 height 15
click at [1494, 219] on input "checkbox" at bounding box center [1505, 210] width 23 height 20
checkbox input "true"
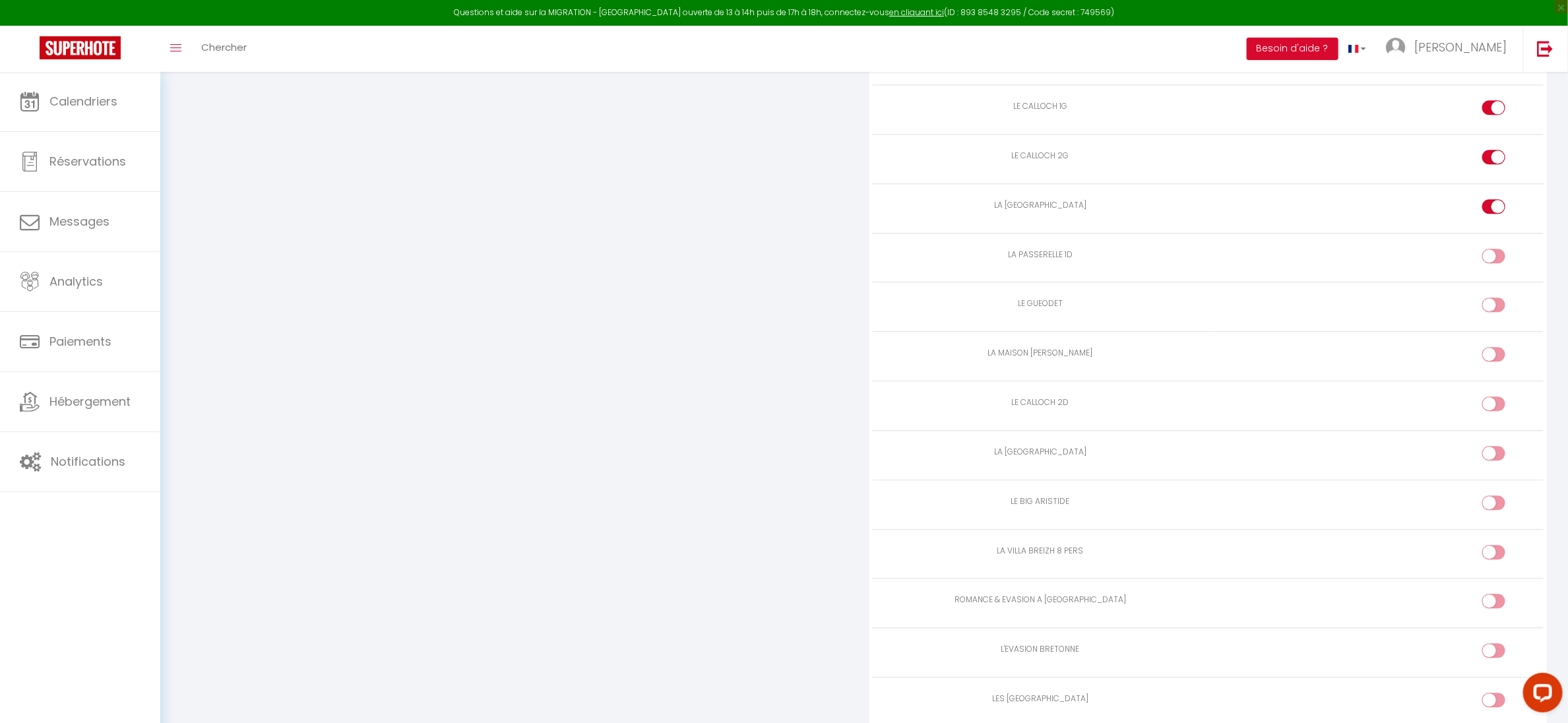
click at [1501, 269] on input "checkbox" at bounding box center [1505, 259] width 23 height 20
checkbox input "true"
click at [1494, 318] on input "checkbox" at bounding box center [1505, 308] width 23 height 20
checkbox input "true"
click at [1490, 362] on div at bounding box center [1493, 354] width 23 height 15
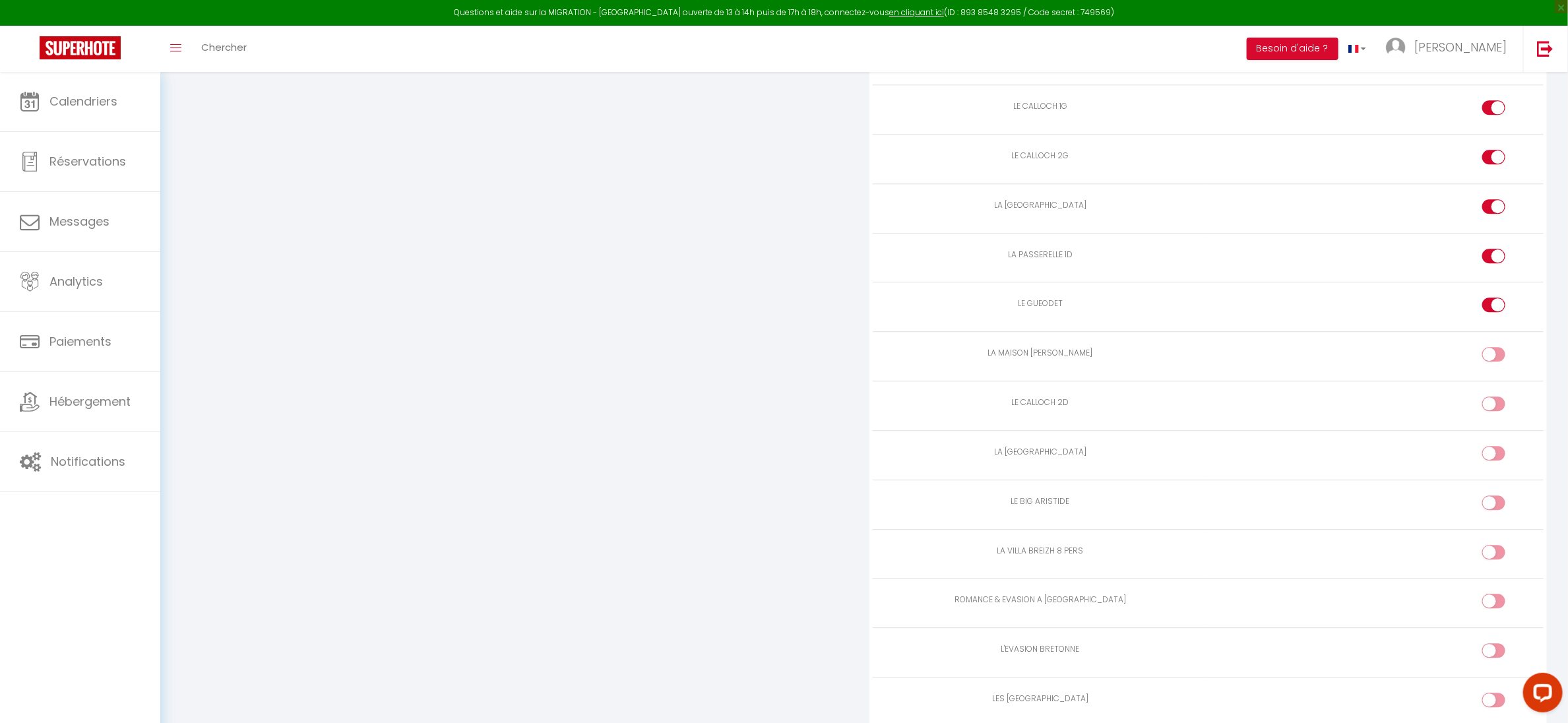
click at [1494, 367] on input "checkbox" at bounding box center [1505, 357] width 23 height 20
checkbox input "true"
click at [1494, 416] on input "checkbox" at bounding box center [1505, 406] width 23 height 20
checkbox input "true"
click at [1502, 466] on input "checkbox" at bounding box center [1505, 455] width 23 height 20
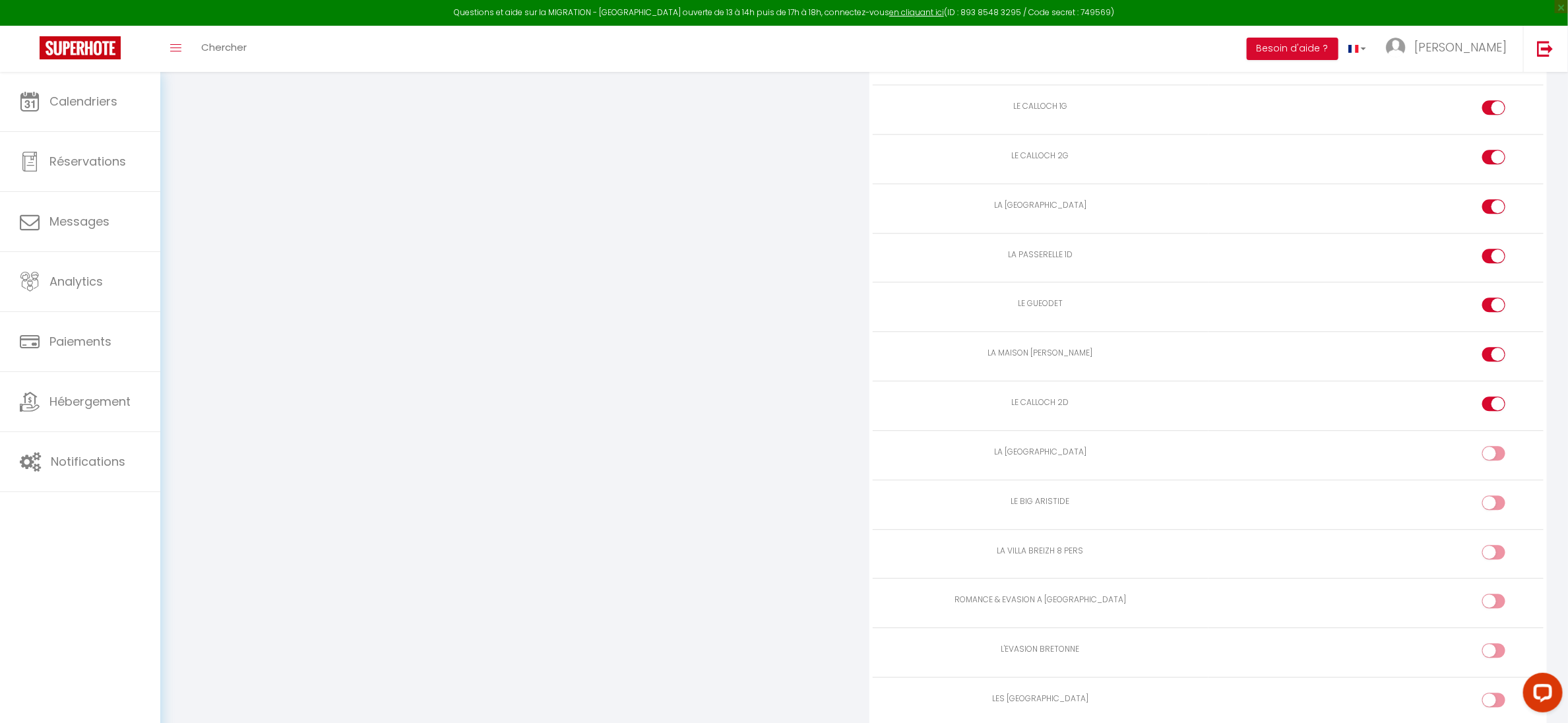
checkbox input "true"
click at [1494, 515] on input "checkbox" at bounding box center [1505, 506] width 23 height 20
checkbox input "true"
click at [1492, 560] on div at bounding box center [1493, 552] width 23 height 15
click at [1494, 565] on input "checkbox" at bounding box center [1505, 555] width 23 height 20
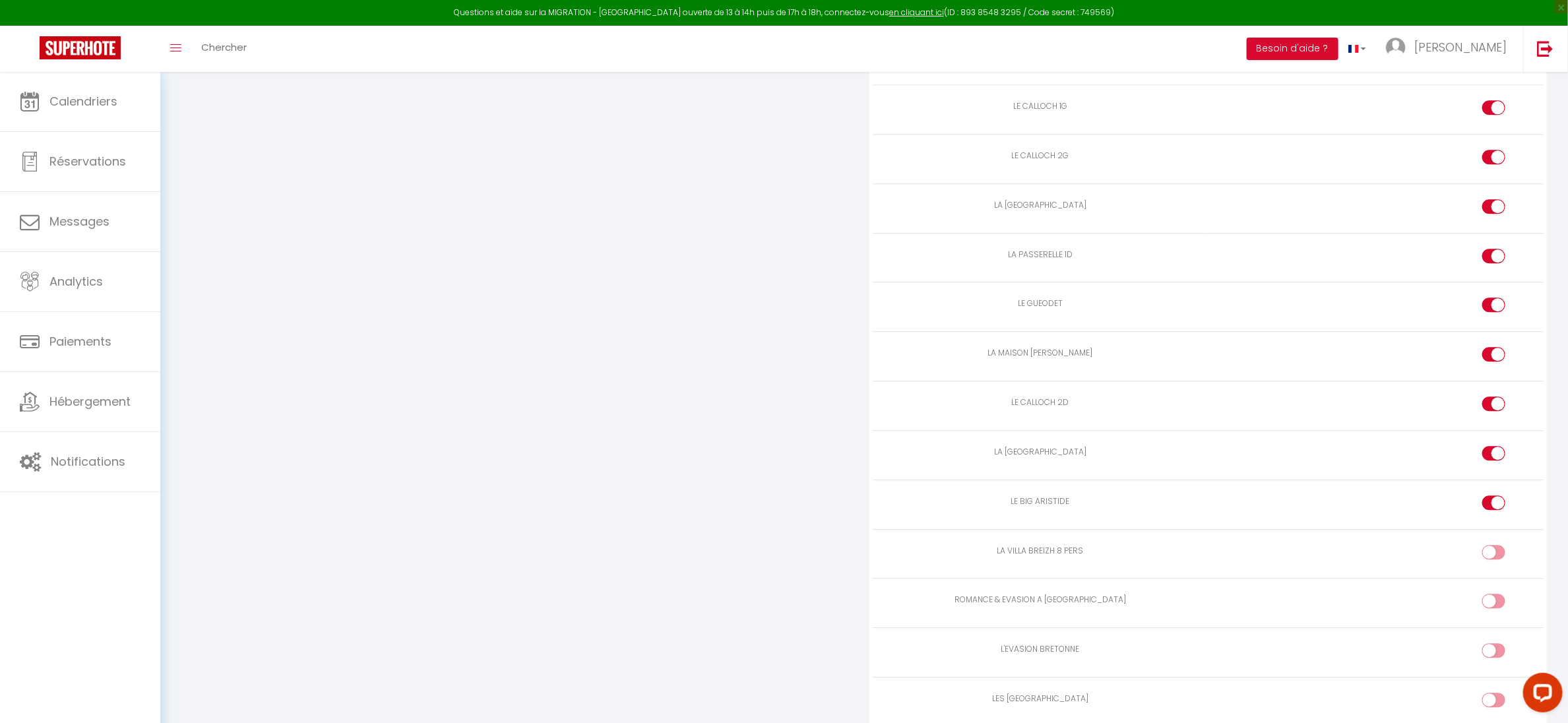
checkbox input "true"
click at [1501, 614] on input "checkbox" at bounding box center [1505, 604] width 23 height 20
checkbox input "true"
drag, startPoint x: 1492, startPoint y: 683, endPoint x: 1422, endPoint y: 584, distance: 121.2
click at [1489, 658] on div at bounding box center [1493, 650] width 23 height 15
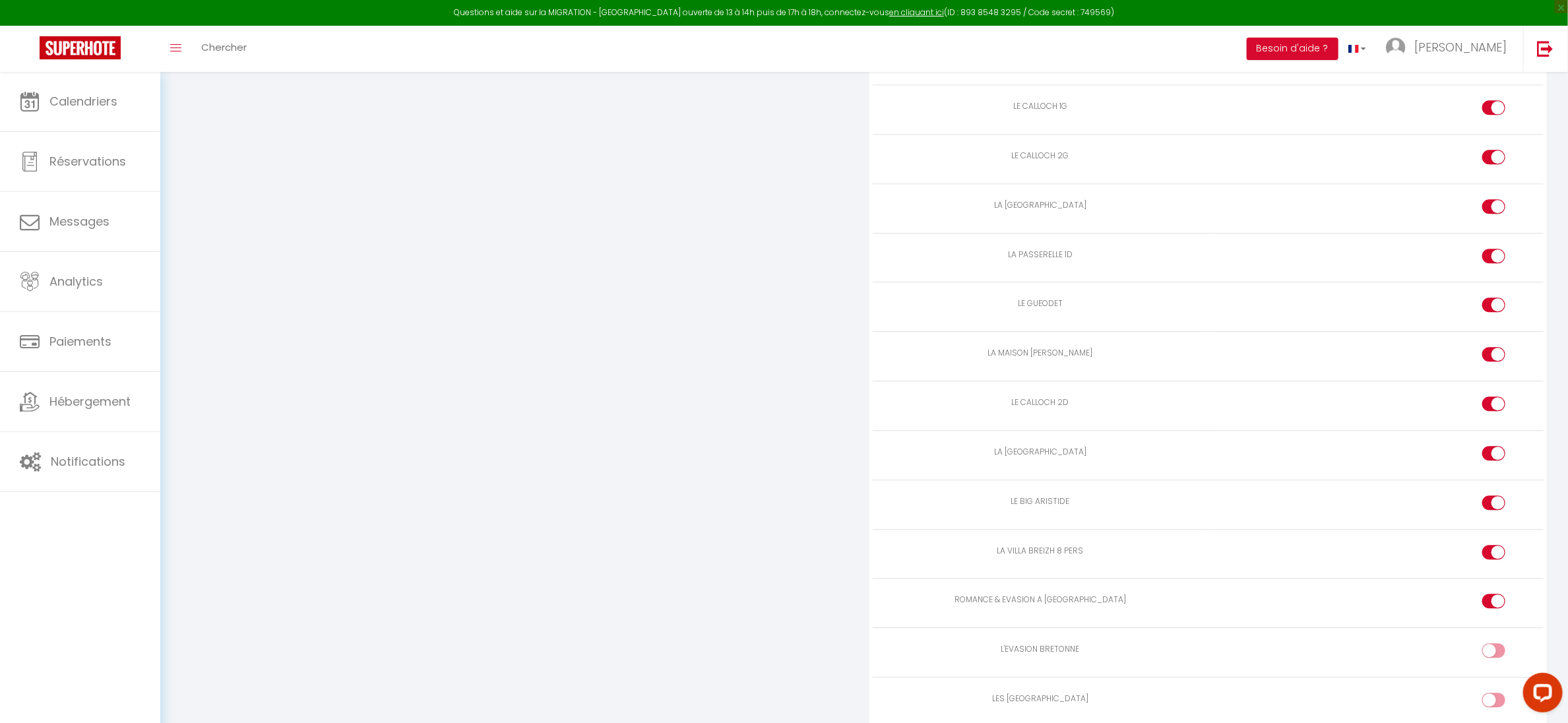
click at [1494, 663] on input "checkbox" at bounding box center [1505, 653] width 23 height 20
checkbox input "true"
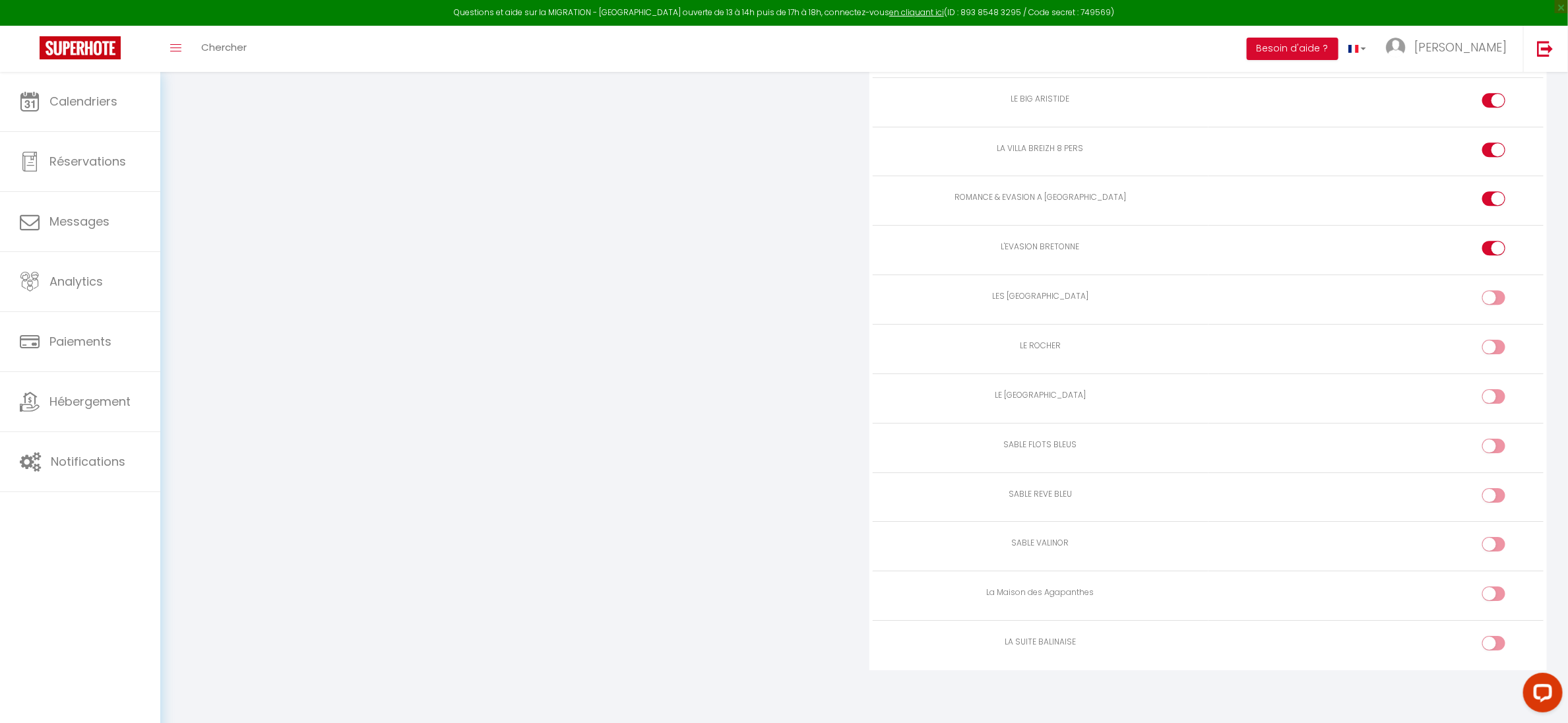
click at [1495, 290] on input "checkbox" at bounding box center [1505, 300] width 23 height 20
checkbox input "true"
click at [1495, 342] on input "checkbox" at bounding box center [1505, 349] width 23 height 20
checkbox input "true"
click at [1499, 401] on input "checkbox" at bounding box center [1505, 399] width 23 height 20
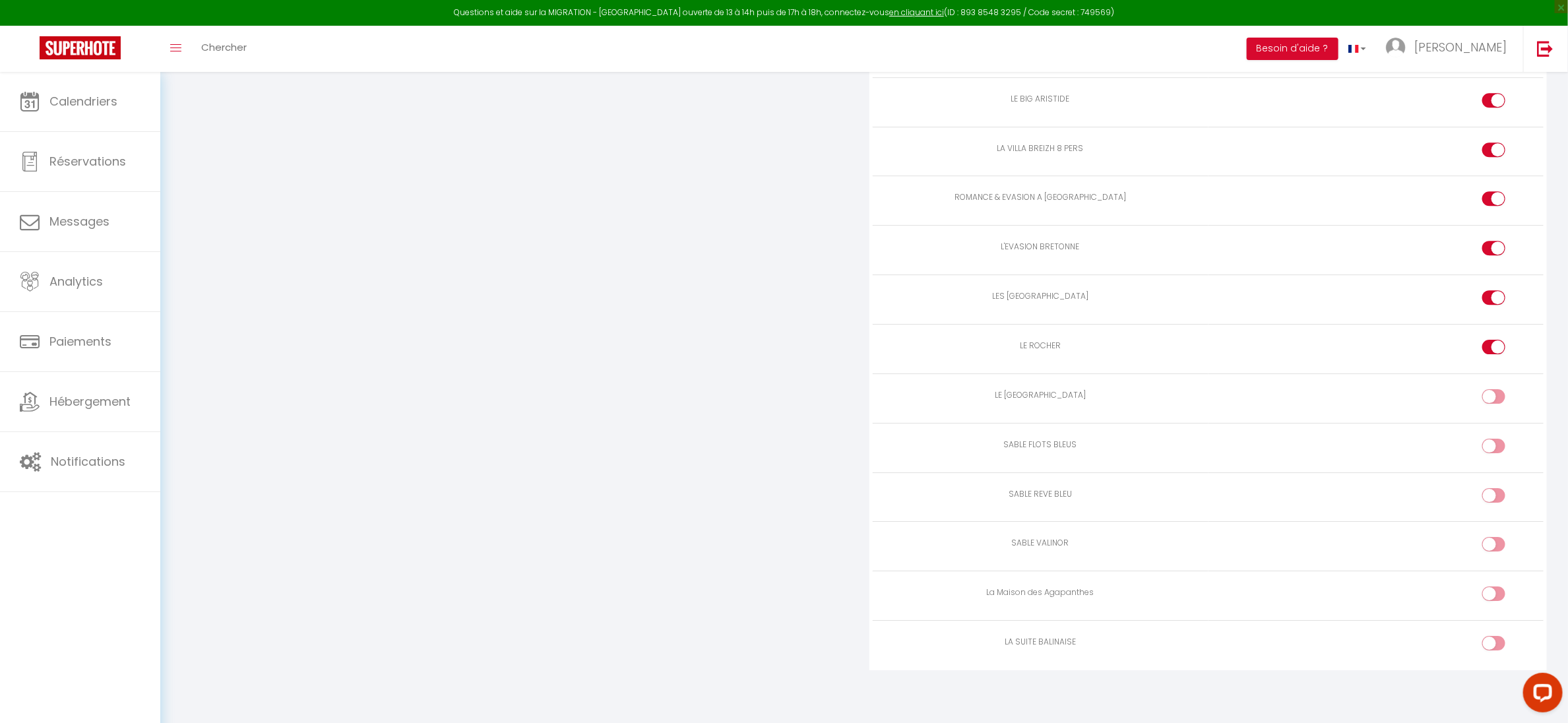
checkbox input "true"
click at [1497, 439] on input "checkbox" at bounding box center [1505, 449] width 23 height 20
checkbox input "true"
click at [1496, 488] on input "checkbox" at bounding box center [1505, 498] width 23 height 20
checkbox input "true"
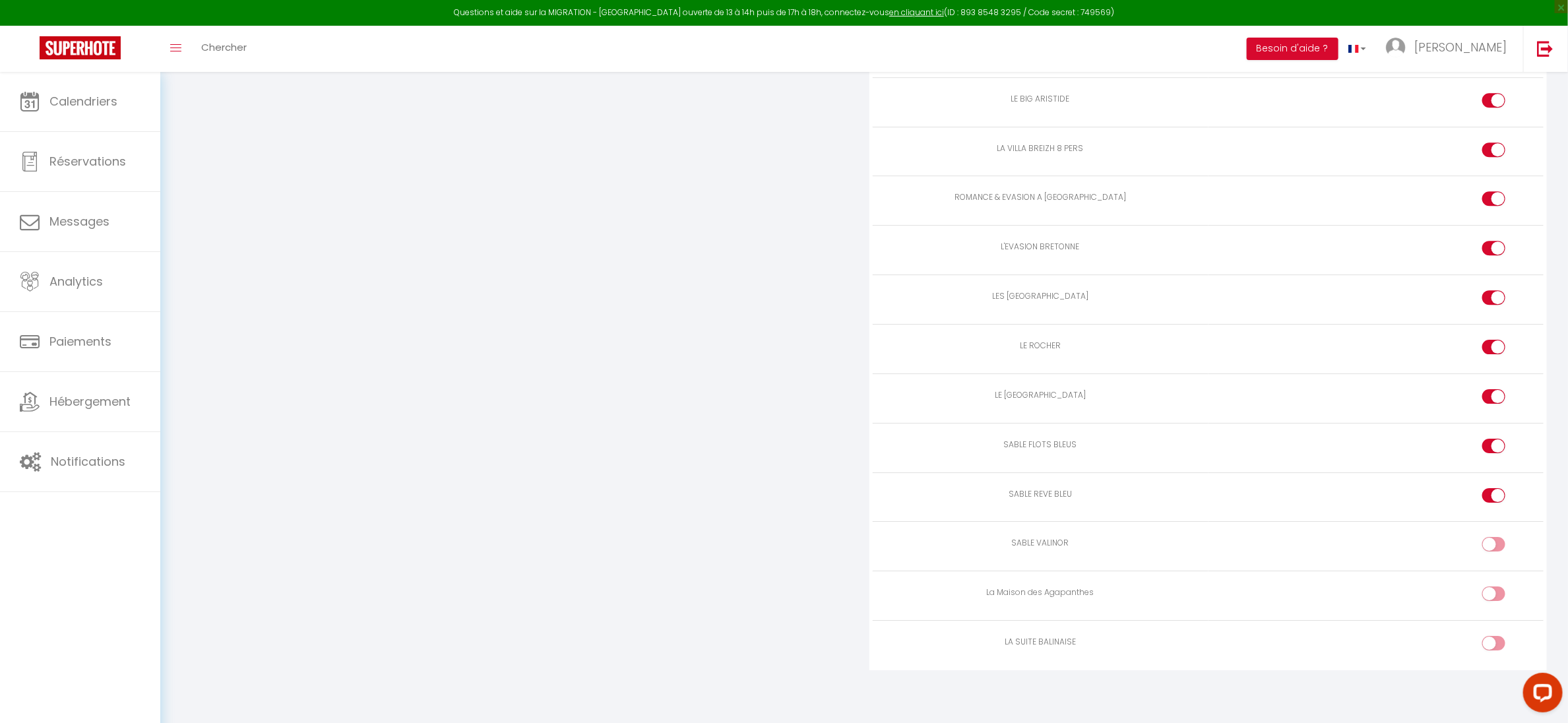
click at [1496, 533] on td at bounding box center [1376, 547] width 335 height 49
click at [1491, 586] on div at bounding box center [1493, 593] width 23 height 15
click at [1494, 586] on input "checkbox" at bounding box center [1505, 596] width 23 height 20
checkbox input "true"
click at [1487, 540] on div at bounding box center [1493, 544] width 23 height 15
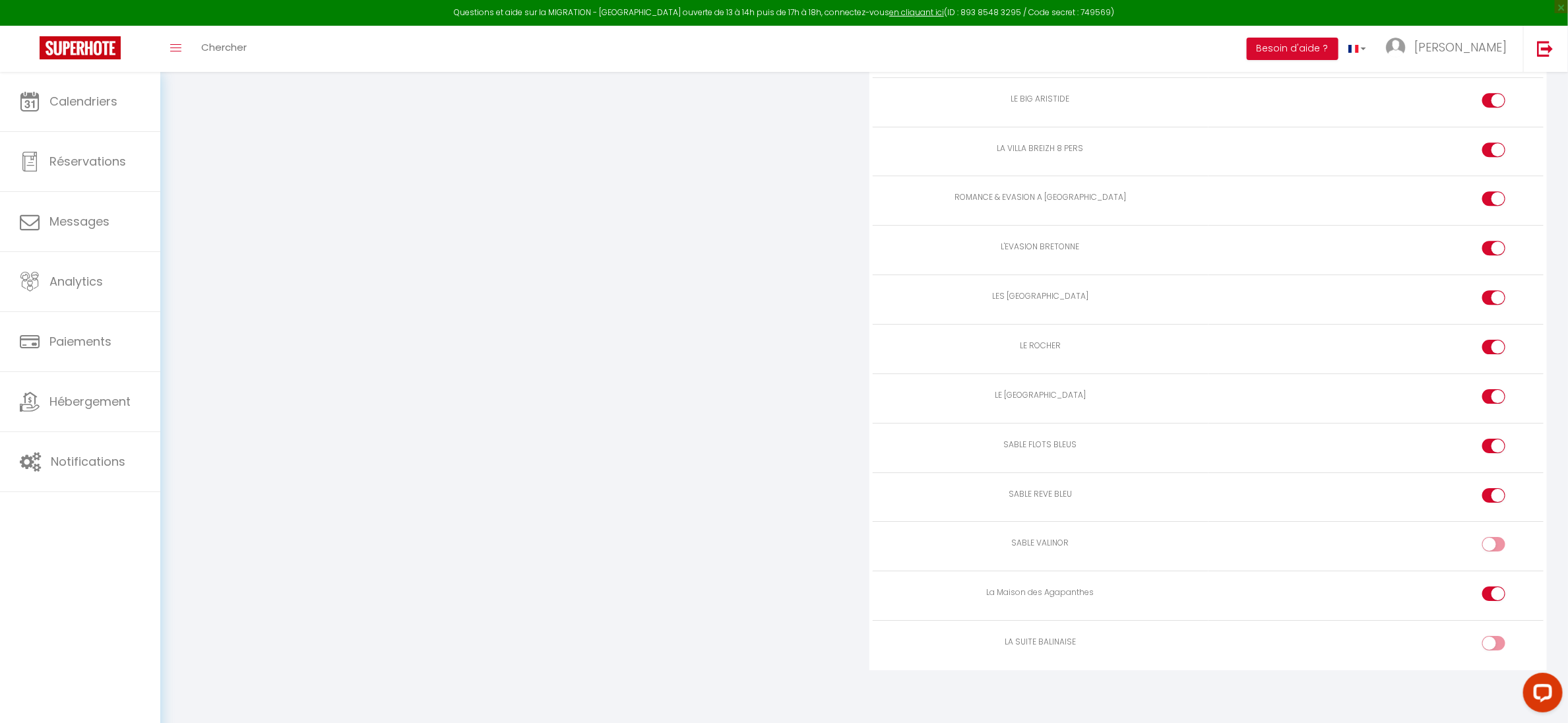
click at [1494, 540] on input "checkbox" at bounding box center [1505, 547] width 23 height 20
checkbox input "true"
click at [1497, 641] on input "checkbox" at bounding box center [1505, 646] width 23 height 20
checkbox input "true"
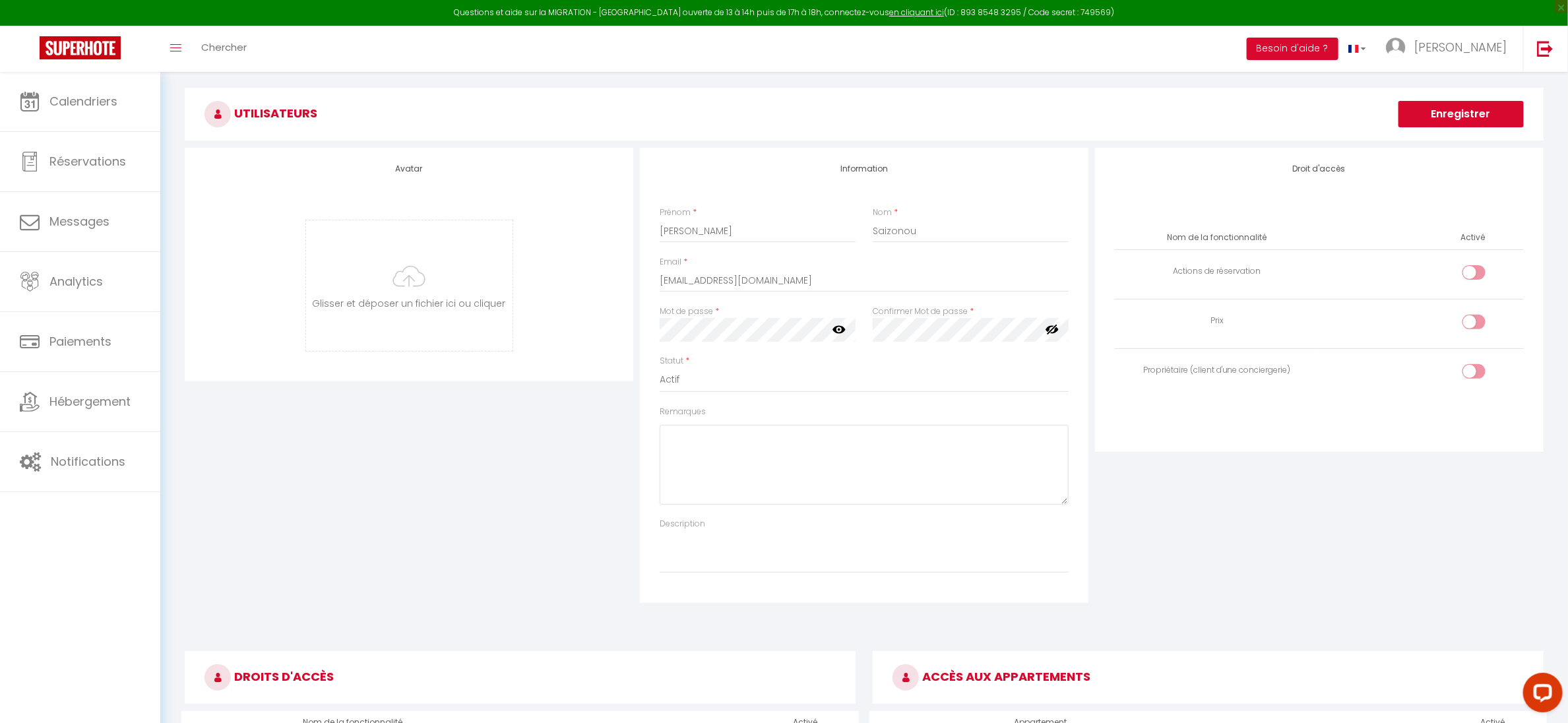
scroll to position [0, 0]
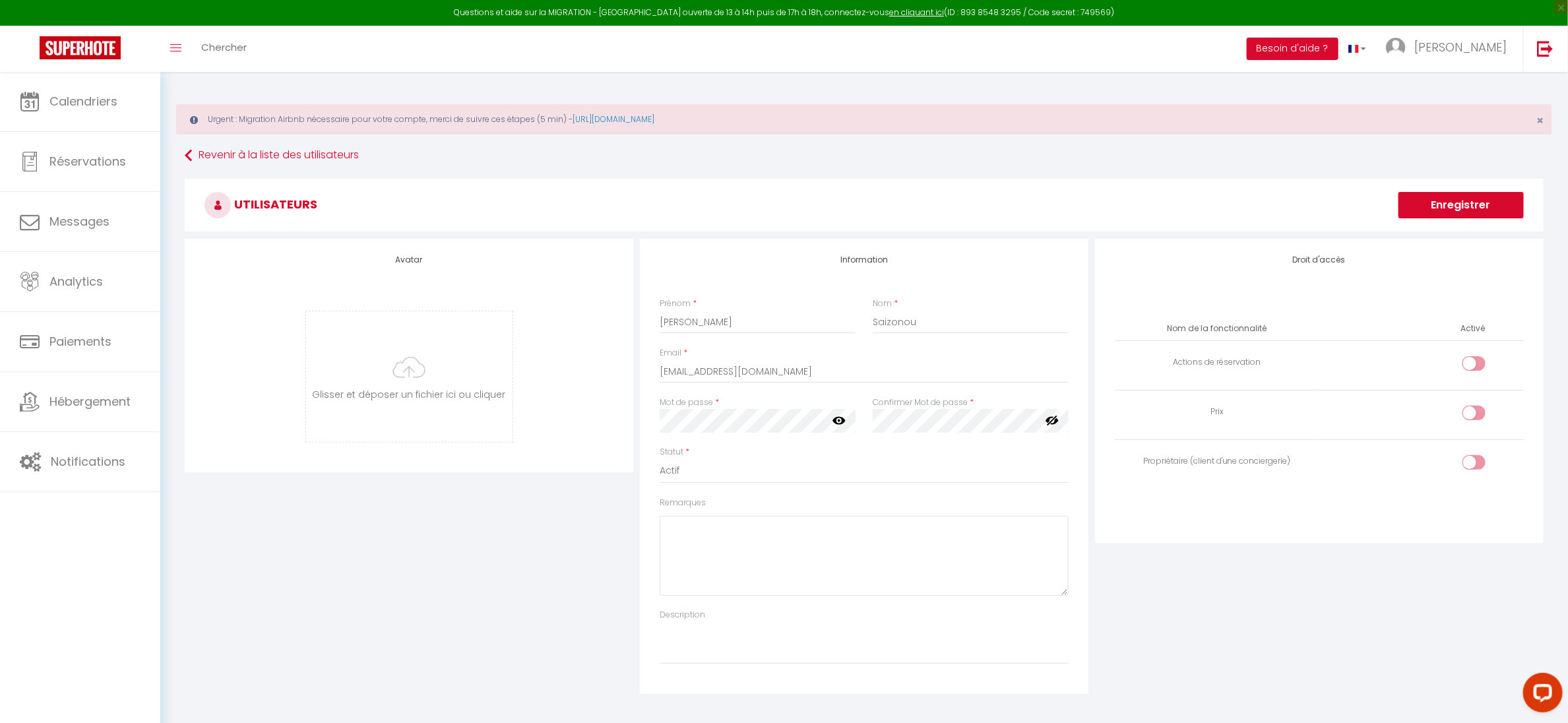
click at [1441, 198] on button "Enregistrer" at bounding box center [1461, 205] width 125 height 27
click at [840, 427] on icon at bounding box center [839, 420] width 13 height 13
click at [1458, 211] on button "Enregistrer" at bounding box center [1461, 205] width 125 height 27
